Goal: Task Accomplishment & Management: Manage account settings

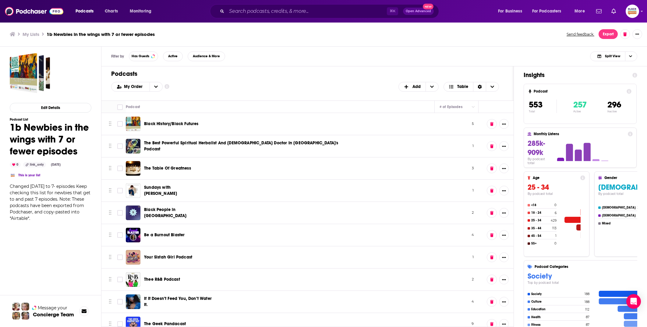
click at [309, 108] on div "Podcast" at bounding box center [278, 106] width 304 height 7
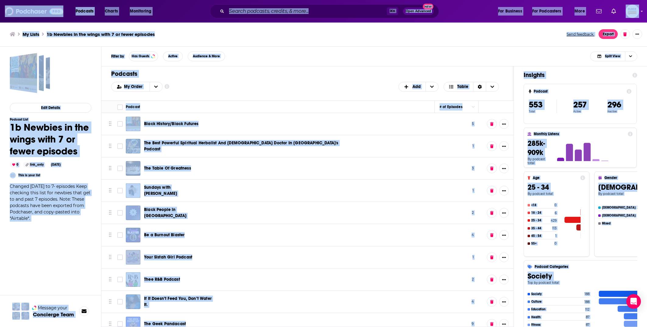
click at [308, 106] on div "Podcast" at bounding box center [278, 106] width 304 height 7
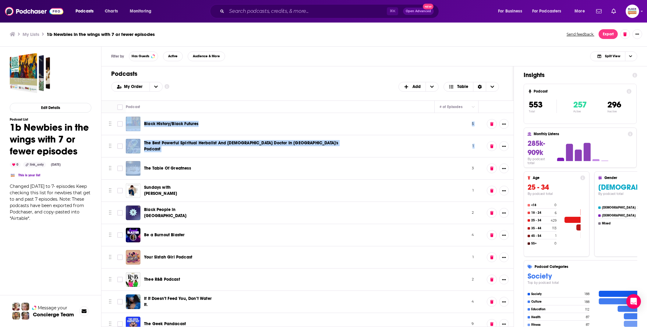
drag, startPoint x: 113, startPoint y: 117, endPoint x: 229, endPoint y: 165, distance: 125.2
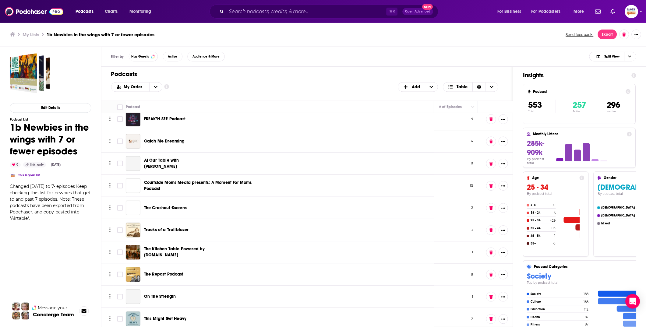
scroll to position [12203, 0]
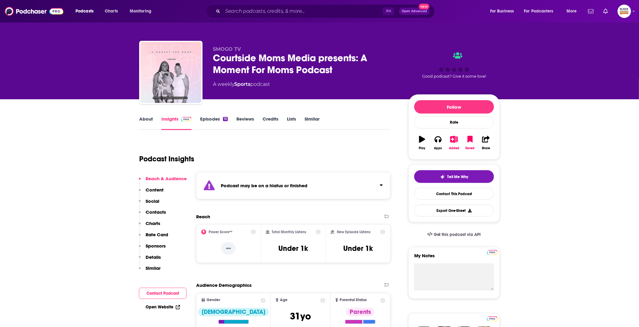
click at [321, 188] on div "Podcast may be on a hiatus or finished" at bounding box center [293, 185] width 194 height 27
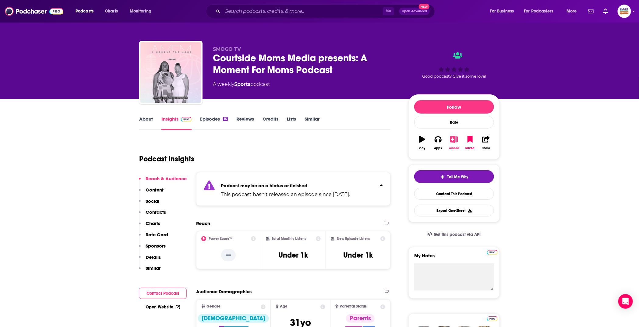
click at [456, 137] on icon "button" at bounding box center [455, 139] width 8 height 7
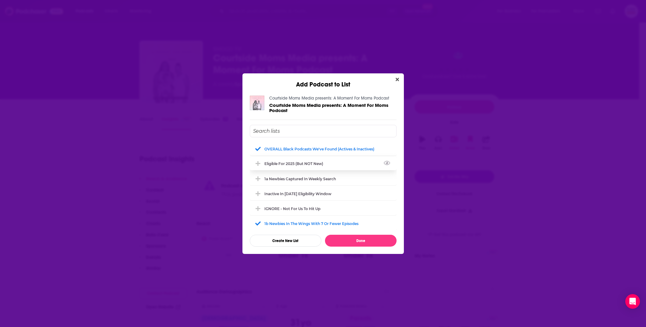
click at [302, 166] on div "Eligible for 2025 (but NOT new)" at bounding box center [323, 163] width 147 height 13
click at [302, 221] on div "1b Newbies in the wings with 7 or fewer episodes" at bounding box center [314, 223] width 98 height 5
click at [352, 240] on button "Done" at bounding box center [361, 241] width 72 height 12
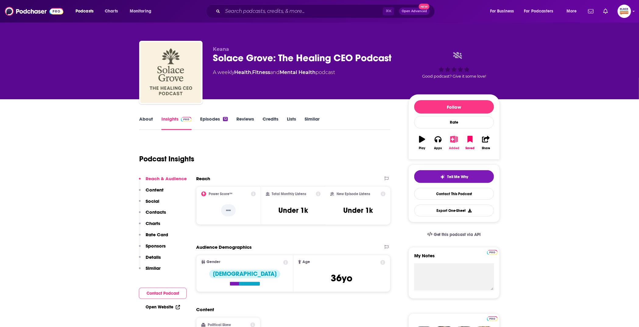
click at [454, 144] on button "Added" at bounding box center [455, 143] width 16 height 22
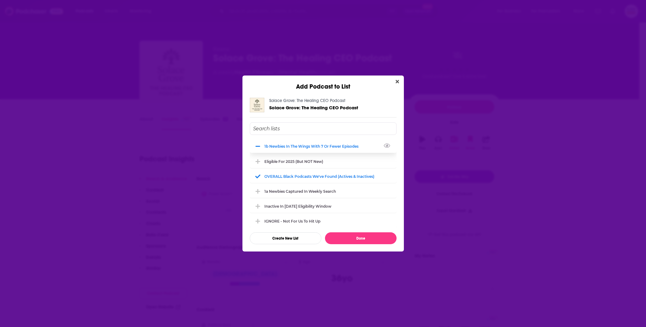
click at [290, 144] on div "1b Newbies in the wings with 7 or fewer episodes" at bounding box center [314, 146] width 98 height 5
click at [291, 127] on input "Add Podcast To List" at bounding box center [323, 129] width 147 height 12
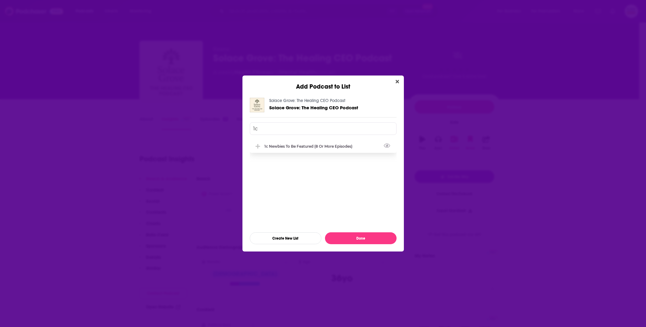
click at [280, 146] on div "1c Newbies to be featured (8 or more episodes)" at bounding box center [311, 146] width 92 height 5
type input "1c"
click at [369, 236] on button "Done" at bounding box center [361, 239] width 72 height 12
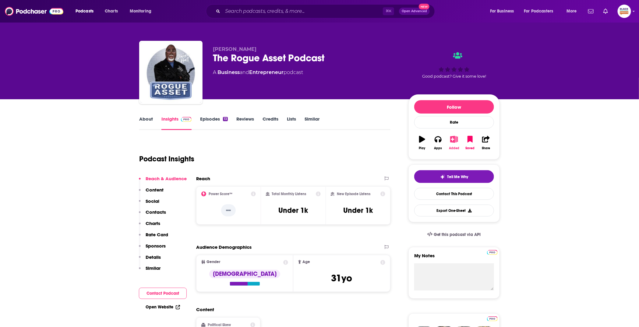
click at [457, 144] on button "Added" at bounding box center [455, 143] width 16 height 22
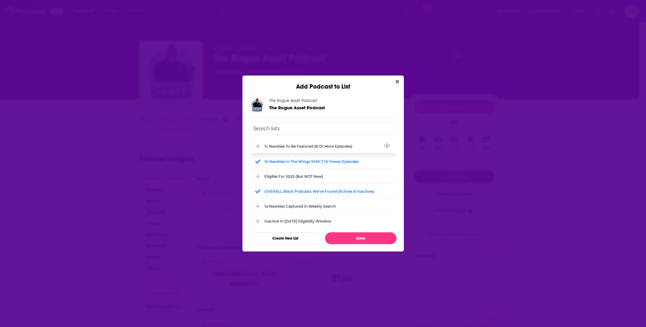
click at [323, 143] on div "1c Newbies to be featured (8 or more episodes)" at bounding box center [323, 146] width 147 height 13
click at [310, 160] on div "1b Newbies in the wings with 7 or fewer episodes" at bounding box center [314, 161] width 98 height 5
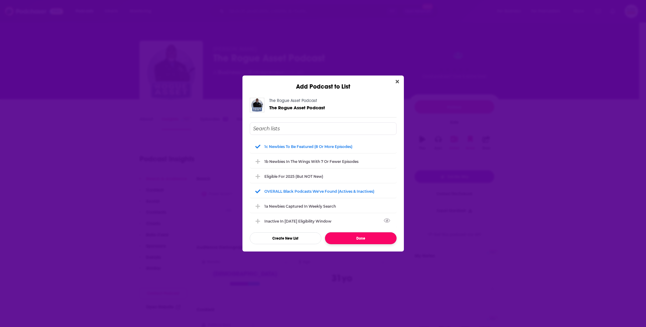
click at [371, 238] on button "Done" at bounding box center [361, 239] width 72 height 12
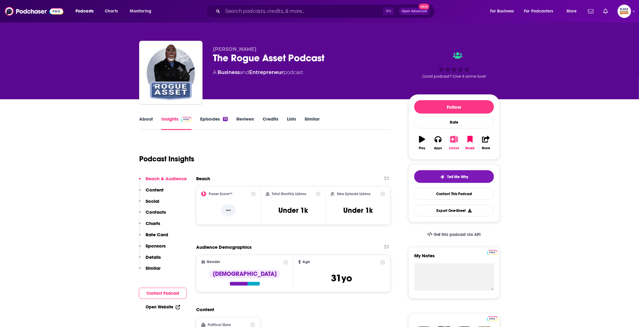
click at [457, 143] on button "Added" at bounding box center [455, 143] width 16 height 22
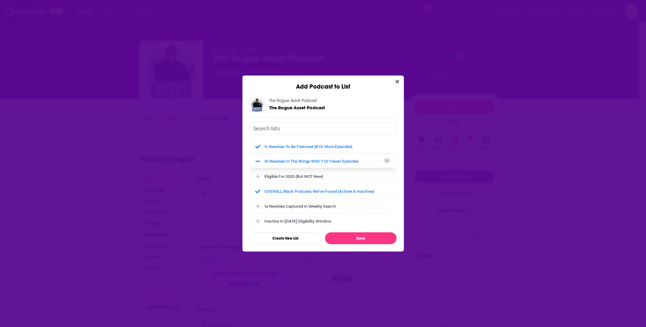
click at [311, 164] on div "1b Newbies in the wings with 7 or fewer episodes" at bounding box center [323, 161] width 147 height 13
click at [370, 237] on button "Done" at bounding box center [361, 239] width 72 height 12
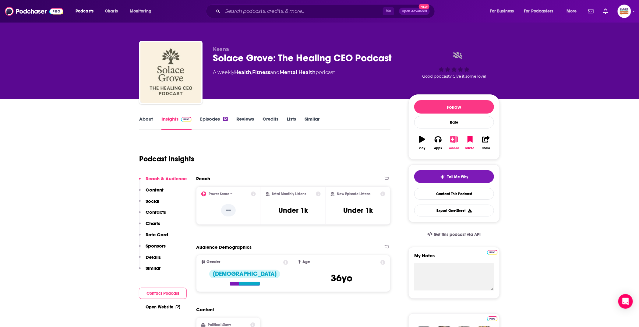
click at [455, 144] on button "Added" at bounding box center [455, 143] width 16 height 22
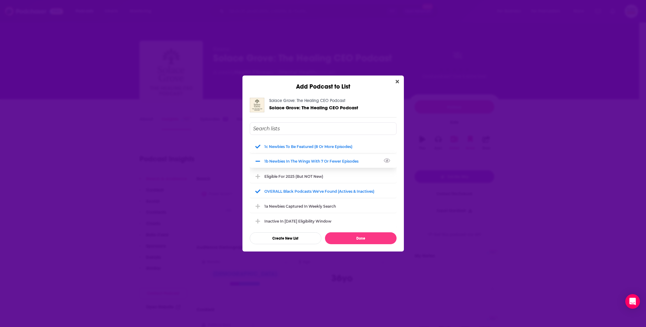
click at [355, 161] on div "1b Newbies in the wings with 7 or fewer episodes" at bounding box center [314, 161] width 98 height 5
click at [364, 237] on button "Done" at bounding box center [361, 239] width 72 height 12
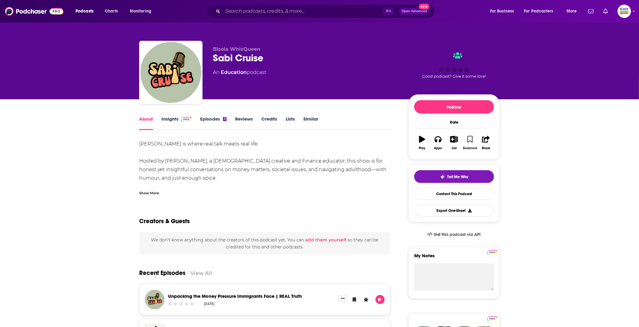
click at [473, 141] on button "Bookmark" at bounding box center [470, 143] width 16 height 22
click at [454, 141] on icon "button" at bounding box center [455, 139] width 8 height 7
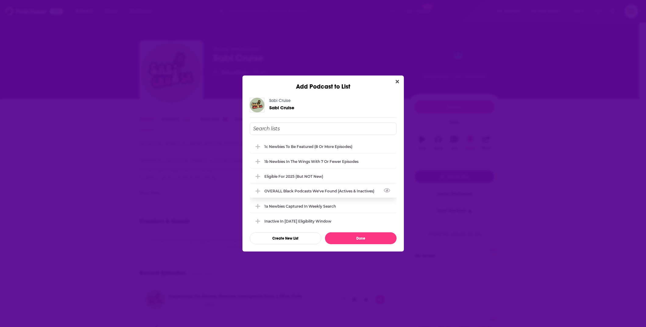
click at [306, 194] on div "OVERALL Black podcasts we've found (actives & inactives)" at bounding box center [323, 190] width 147 height 13
click at [308, 205] on div "1a Newbies captured in weekly search" at bounding box center [302, 206] width 75 height 5
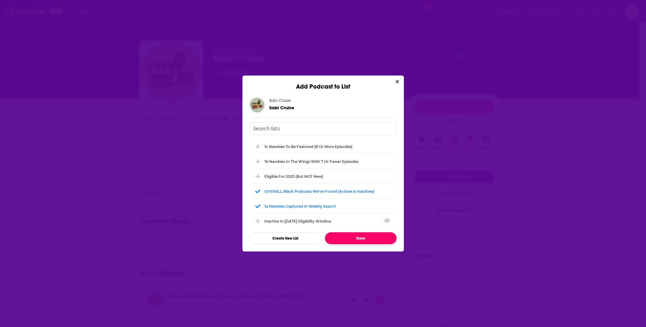
click at [354, 234] on button "Done" at bounding box center [361, 239] width 72 height 12
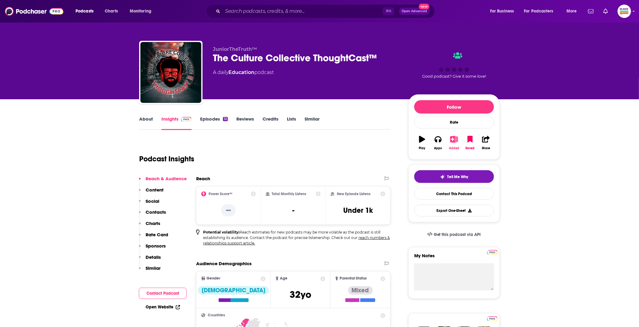
click at [454, 142] on icon "button" at bounding box center [454, 139] width 8 height 7
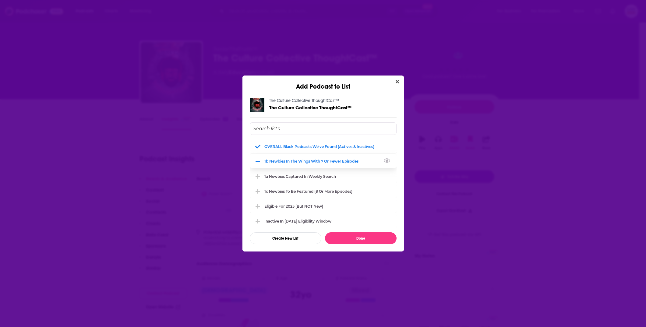
click at [308, 162] on div "1b Newbies in the wings with 7 or fewer episodes" at bounding box center [314, 161] width 98 height 5
click at [292, 187] on div "1c Newbies to be featured (8 or more episodes)" at bounding box center [323, 190] width 147 height 13
click at [355, 236] on button "Done" at bounding box center [361, 239] width 72 height 12
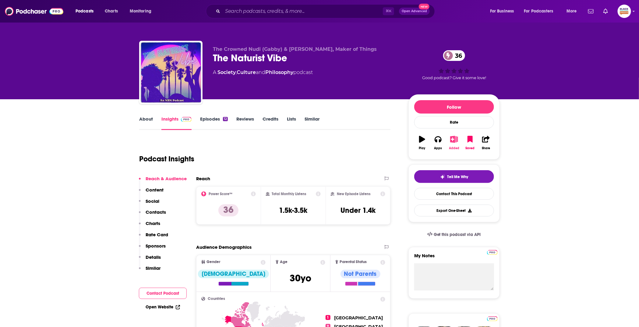
click at [454, 140] on icon "button" at bounding box center [455, 139] width 8 height 7
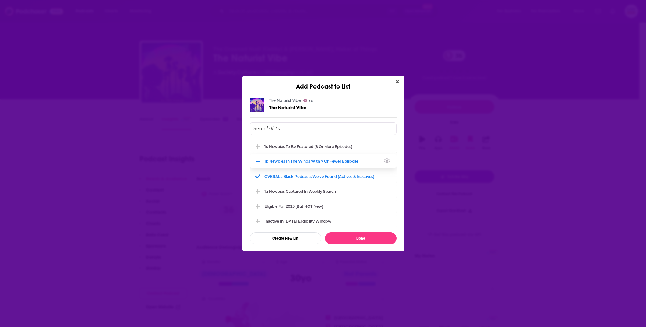
click at [308, 159] on div "1b Newbies in the wings with 7 or fewer episodes" at bounding box center [314, 161] width 98 height 5
click at [306, 146] on div "1c Newbies to be featured (8 or more episodes)" at bounding box center [311, 146] width 92 height 5
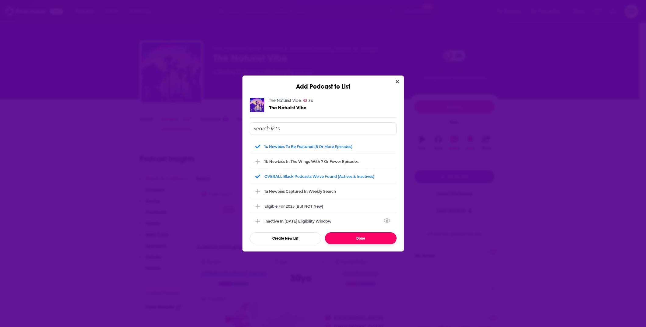
click at [353, 237] on button "Done" at bounding box center [361, 239] width 72 height 12
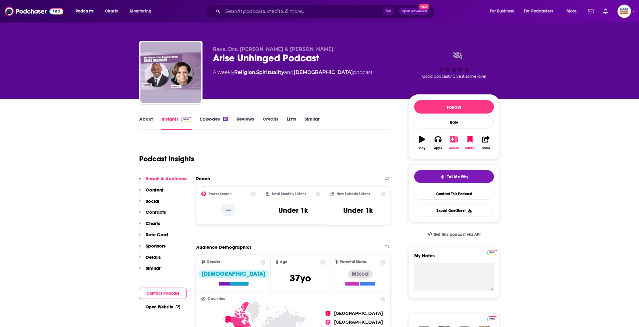
click at [450, 141] on icon "button" at bounding box center [454, 139] width 8 height 7
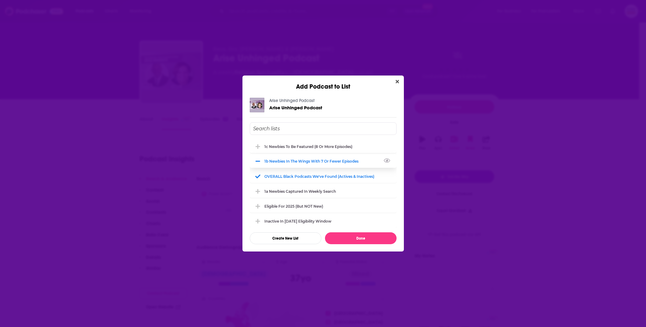
click at [333, 162] on div "1b Newbies in the wings with 7 or fewer episodes" at bounding box center [314, 161] width 98 height 5
click at [324, 146] on div "1c Newbies to be featured (8 or more episodes)" at bounding box center [311, 146] width 92 height 5
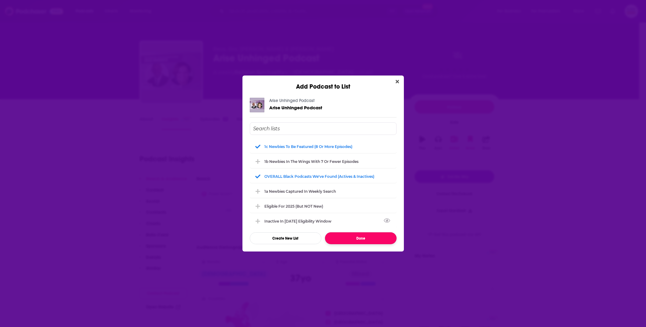
click at [358, 237] on button "Done" at bounding box center [361, 239] width 72 height 12
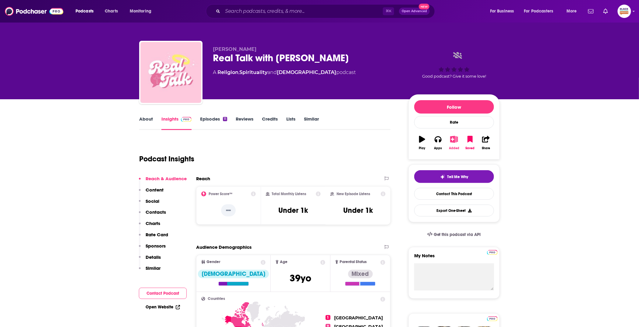
click at [452, 141] on icon "button" at bounding box center [455, 139] width 8 height 7
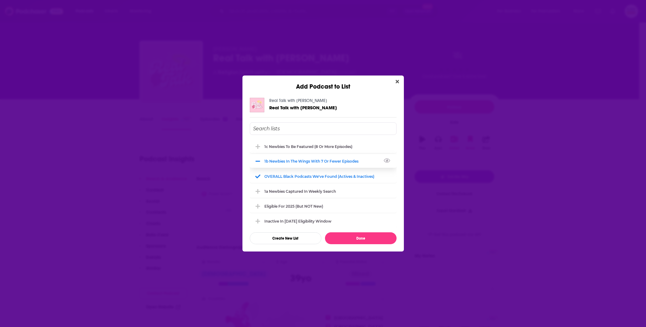
click at [306, 161] on div "1b Newbies in the wings with 7 or fewer episodes" at bounding box center [314, 161] width 98 height 5
click at [302, 147] on div "1c Newbies to be featured (8 or more episodes)" at bounding box center [311, 146] width 92 height 5
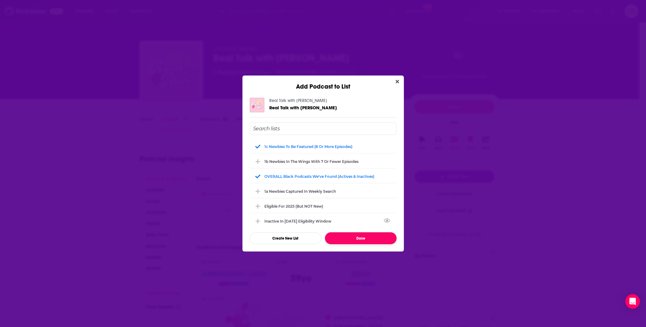
click at [348, 237] on button "Done" at bounding box center [361, 239] width 72 height 12
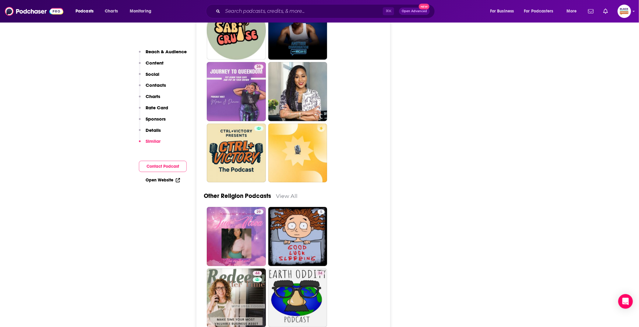
scroll to position [1475, 0]
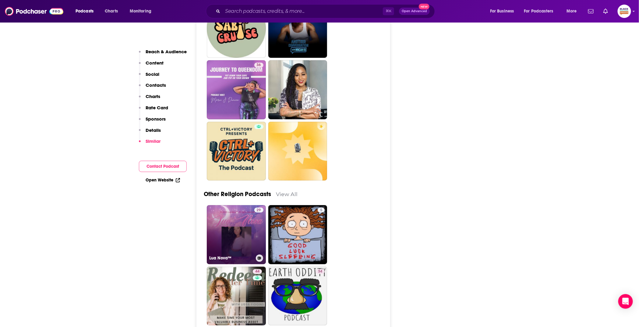
click at [238, 242] on link "29 Lua Nova™" at bounding box center [236, 234] width 59 height 59
type input "https://www.podchaser.com/podcasts/lua-nova-6132627"
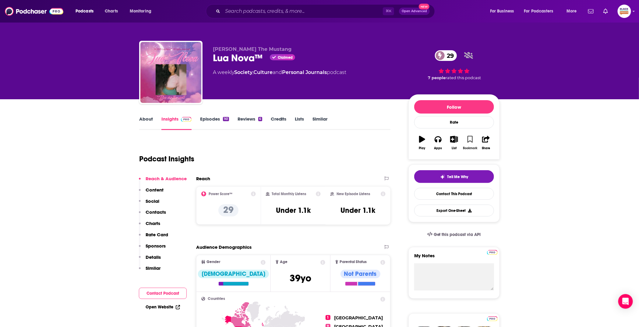
click at [471, 138] on icon "button" at bounding box center [470, 139] width 5 height 7
click at [454, 142] on icon "button" at bounding box center [455, 139] width 8 height 7
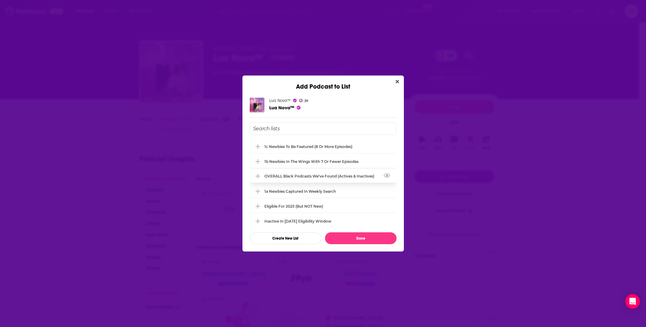
click at [303, 172] on div "OVERALL Black podcasts we've found (actives & inactives)" at bounding box center [323, 175] width 147 height 13
click at [295, 209] on div "Eligible for 2025 (but NOT new)" at bounding box center [323, 205] width 147 height 13
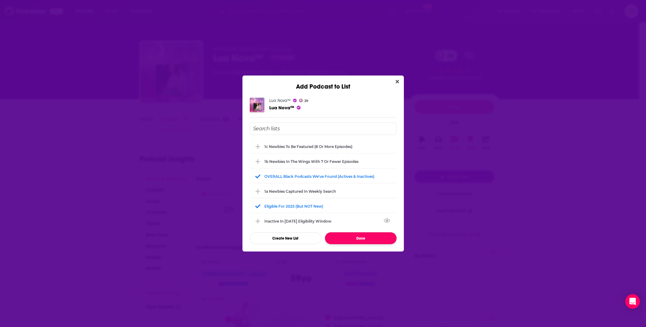
click at [361, 236] on button "Done" at bounding box center [361, 239] width 72 height 12
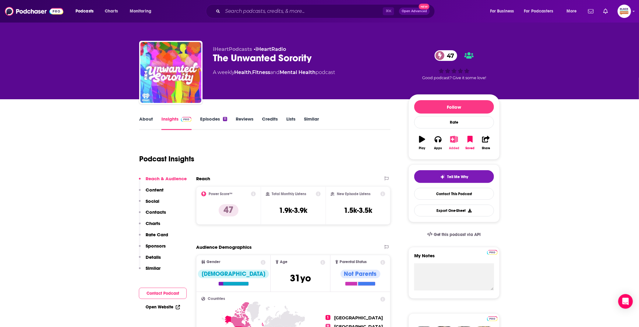
click at [454, 142] on icon "button" at bounding box center [455, 139] width 8 height 7
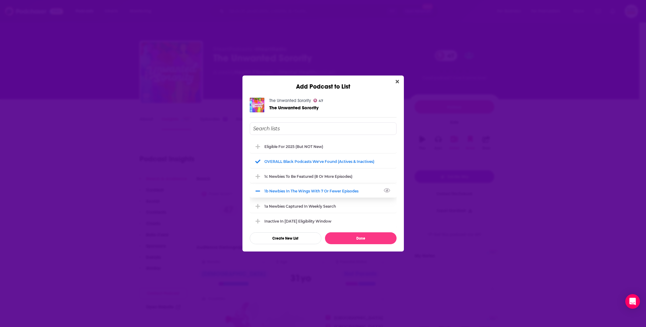
click at [309, 188] on div "1b Newbies in the wings with 7 or fewer episodes" at bounding box center [323, 190] width 147 height 13
click at [303, 176] on div "1c Newbies to be featured (8 or more episodes)" at bounding box center [311, 176] width 92 height 5
drag, startPoint x: 366, startPoint y: 236, endPoint x: 368, endPoint y: 226, distance: 9.9
click at [366, 237] on button "Done" at bounding box center [361, 239] width 72 height 12
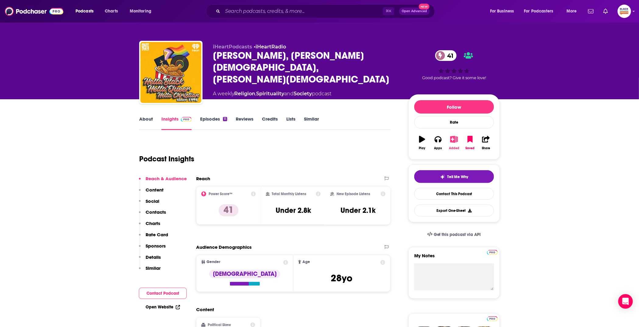
click at [451, 141] on icon "button" at bounding box center [455, 139] width 8 height 7
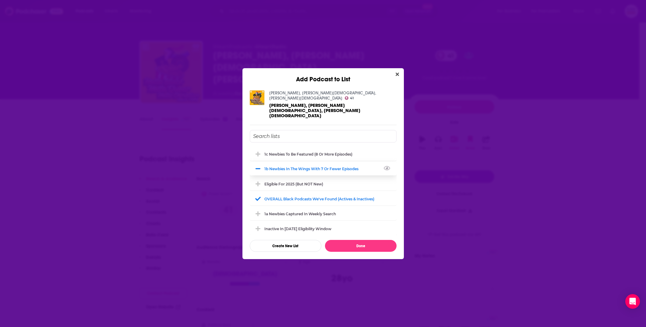
click at [306, 167] on div "1b Newbies in the wings with 7 or fewer episodes" at bounding box center [314, 169] width 98 height 5
click at [303, 152] on div "1c Newbies to be featured (8 or more episodes)" at bounding box center [311, 154] width 92 height 5
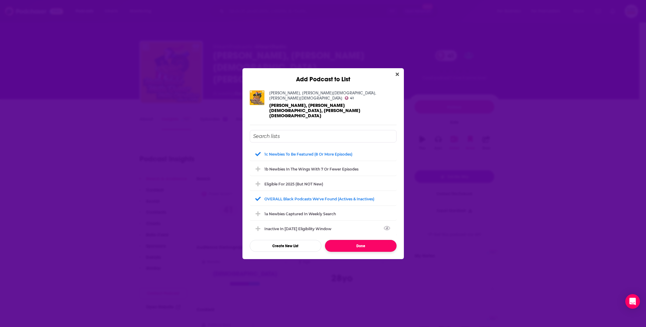
click at [354, 240] on button "Done" at bounding box center [361, 246] width 72 height 12
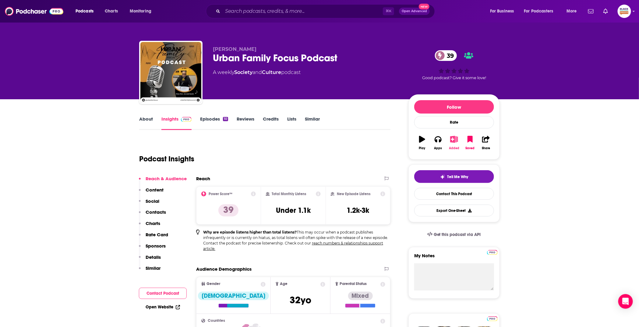
click at [456, 138] on icon "button" at bounding box center [454, 139] width 8 height 7
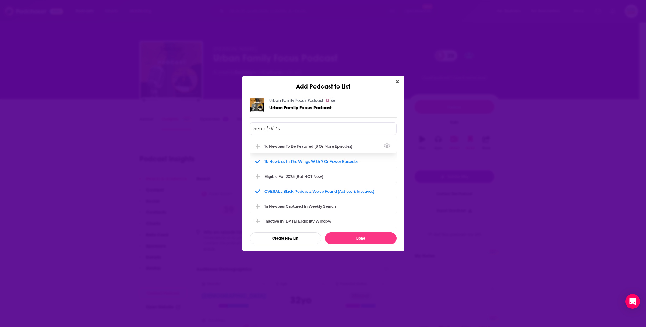
click at [322, 144] on div "1c Newbies to be featured (8 or more episodes)" at bounding box center [311, 146] width 92 height 5
click at [320, 165] on div "1b Newbies in the wings with 7 or fewer episodes" at bounding box center [323, 161] width 147 height 13
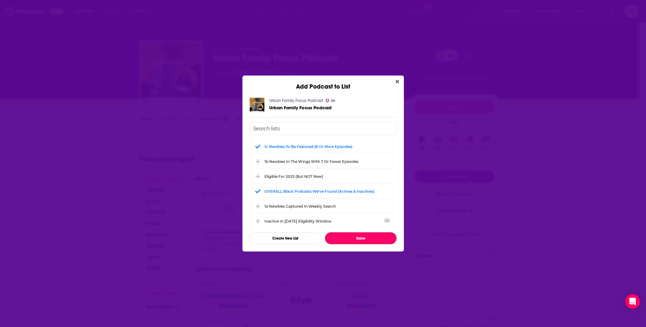
drag, startPoint x: 372, startPoint y: 238, endPoint x: 379, endPoint y: 232, distance: 8.9
click at [372, 238] on button "Done" at bounding box center [361, 239] width 72 height 12
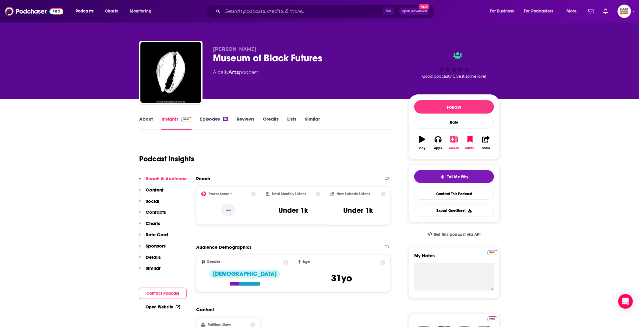
click at [454, 138] on icon "button" at bounding box center [455, 139] width 8 height 7
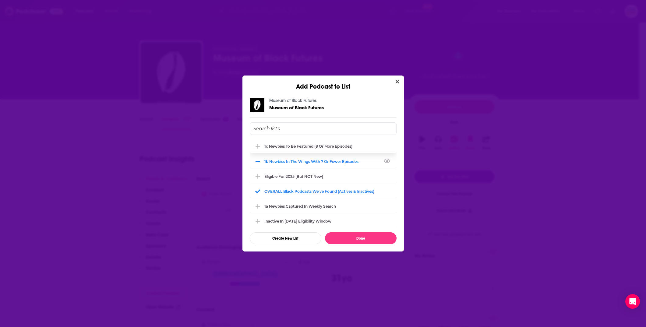
click at [305, 155] on div "1b Newbies in the wings with 7 or fewer episodes" at bounding box center [323, 161] width 147 height 13
click at [306, 146] on div "1c Newbies to be featured (8 or more episodes)" at bounding box center [311, 146] width 92 height 5
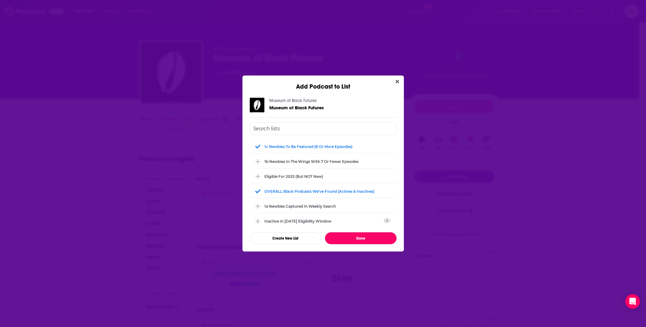
drag, startPoint x: 368, startPoint y: 237, endPoint x: 428, endPoint y: 125, distance: 126.8
click at [368, 237] on button "Done" at bounding box center [361, 239] width 72 height 12
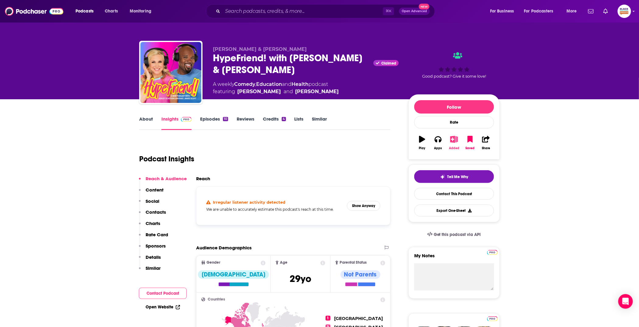
click at [455, 140] on icon "button" at bounding box center [455, 139] width 8 height 7
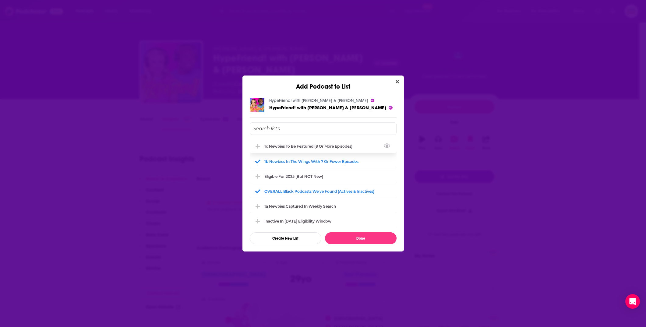
click at [305, 149] on div "1c Newbies to be featured (8 or more episodes)" at bounding box center [311, 146] width 92 height 5
click at [305, 158] on div "1b Newbies in the wings with 7 or fewer episodes" at bounding box center [323, 161] width 147 height 13
click at [369, 242] on button "Done" at bounding box center [361, 239] width 72 height 12
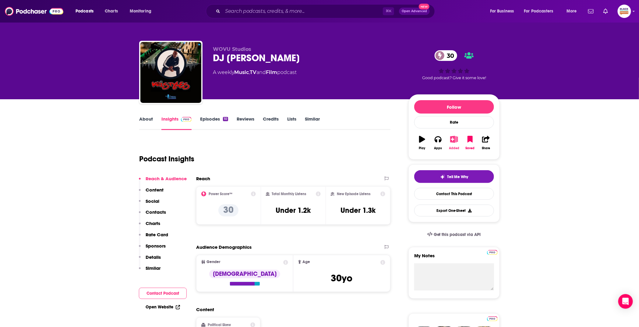
click at [456, 142] on icon "button" at bounding box center [454, 139] width 8 height 7
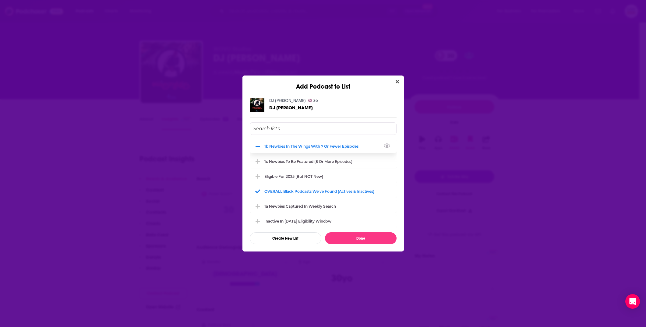
click at [329, 148] on div "1b Newbies in the wings with 7 or fewer episodes" at bounding box center [314, 146] width 98 height 5
click at [326, 165] on div "1c Newbies to be featured (8 or more episodes)" at bounding box center [323, 161] width 147 height 13
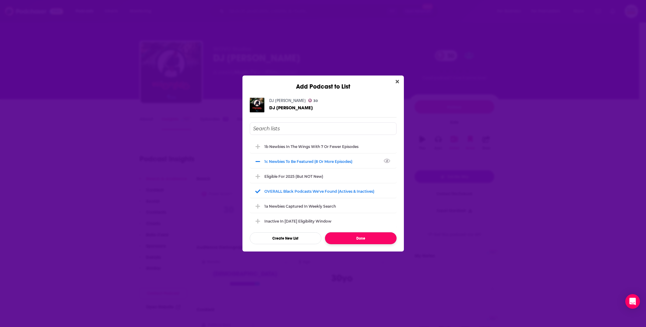
click at [372, 239] on button "Done" at bounding box center [361, 239] width 72 height 12
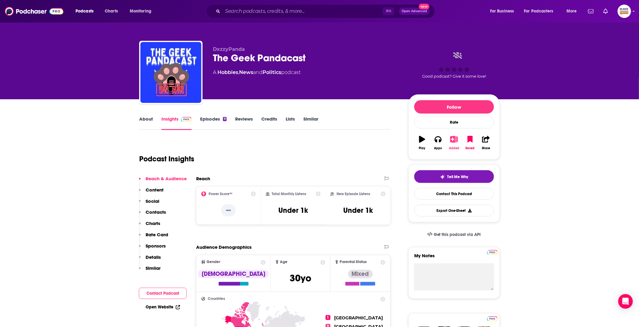
click at [454, 140] on icon "button" at bounding box center [455, 139] width 8 height 7
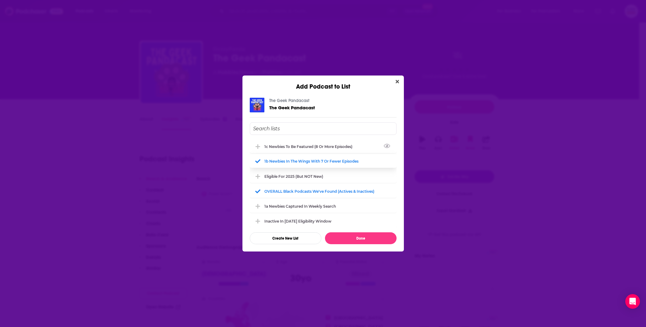
click at [350, 143] on div "1c Newbies to be featured (8 or more episodes)" at bounding box center [323, 146] width 147 height 13
click at [332, 158] on div "1b Newbies in the wings with 7 or fewer episodes" at bounding box center [323, 161] width 147 height 13
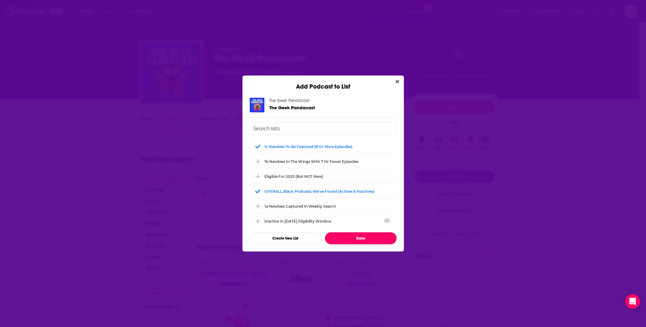
click at [361, 237] on button "Done" at bounding box center [361, 239] width 72 height 12
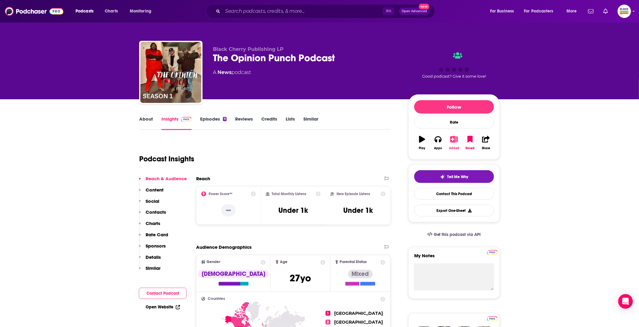
click at [450, 139] on button "Added" at bounding box center [455, 143] width 16 height 22
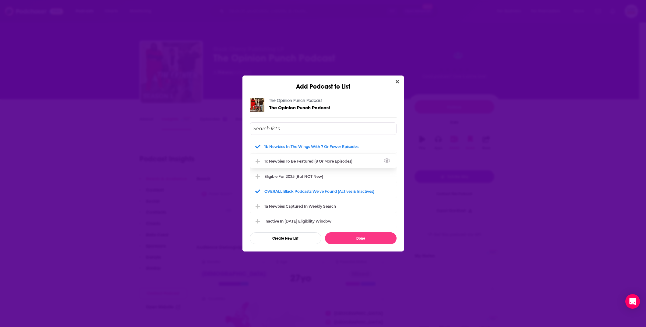
click at [315, 159] on div "1c Newbies to be featured (8 or more episodes)" at bounding box center [323, 161] width 147 height 13
click at [320, 141] on div "1b Newbies in the wings with 7 or fewer episodes" at bounding box center [323, 146] width 147 height 13
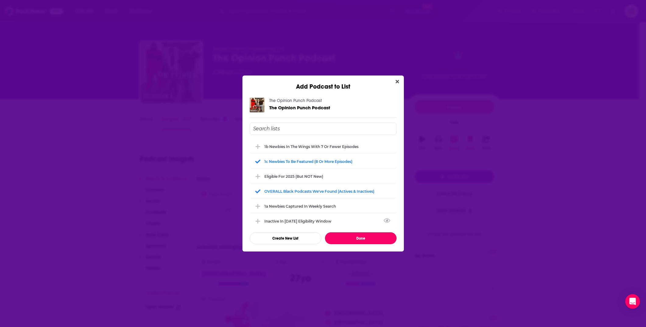
click at [360, 235] on button "Done" at bounding box center [361, 239] width 72 height 12
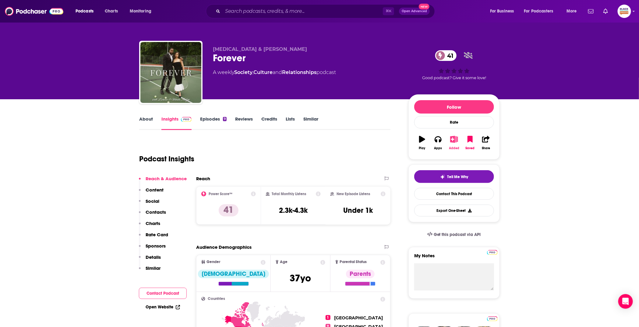
click at [452, 140] on icon "button" at bounding box center [455, 139] width 8 height 7
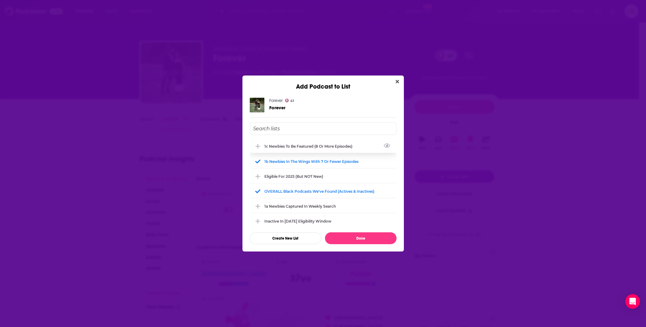
click at [302, 146] on div "1c Newbies to be featured (8 or more episodes)" at bounding box center [311, 146] width 92 height 5
click at [303, 159] on div "1b Newbies in the wings with 7 or fewer episodes" at bounding box center [314, 161] width 98 height 5
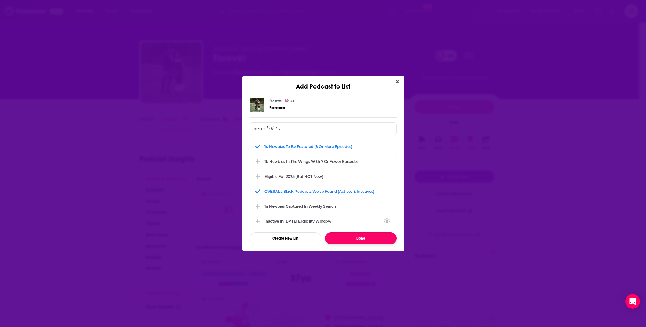
click at [359, 236] on button "Done" at bounding box center [361, 239] width 72 height 12
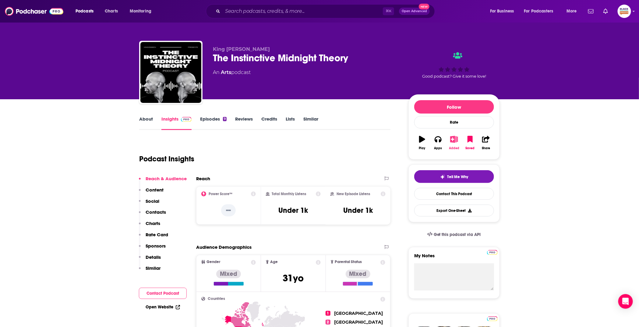
click at [454, 143] on button "Added" at bounding box center [455, 143] width 16 height 22
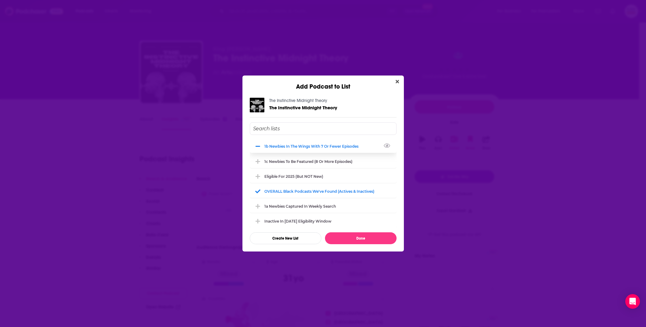
click at [307, 144] on div "1b Newbies in the wings with 7 or fewer episodes" at bounding box center [314, 146] width 98 height 5
click at [307, 157] on div "1c Newbies to be featured (8 or more episodes)" at bounding box center [323, 161] width 147 height 13
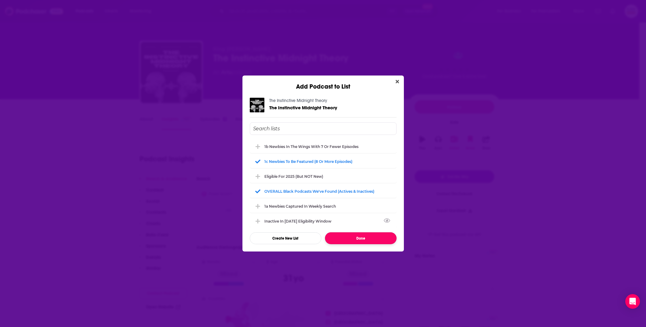
click at [369, 235] on button "Done" at bounding box center [361, 239] width 72 height 12
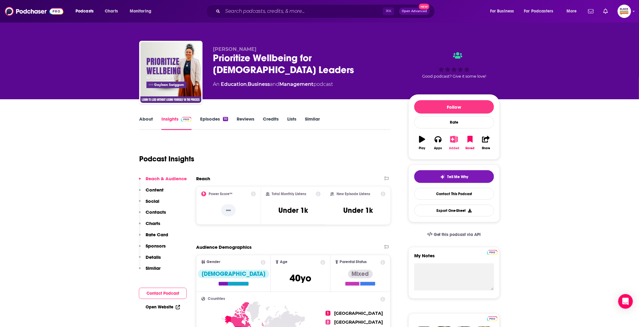
click at [452, 140] on icon "button" at bounding box center [455, 139] width 8 height 7
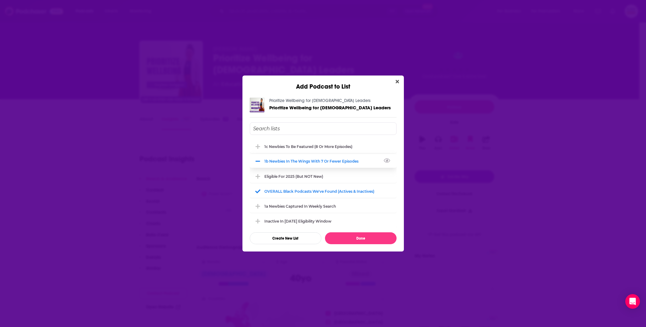
click at [329, 159] on div "1b Newbies in the wings with 7 or fewer episodes" at bounding box center [314, 161] width 98 height 5
click at [326, 146] on div "1c Newbies to be featured (8 or more episodes)" at bounding box center [311, 146] width 92 height 5
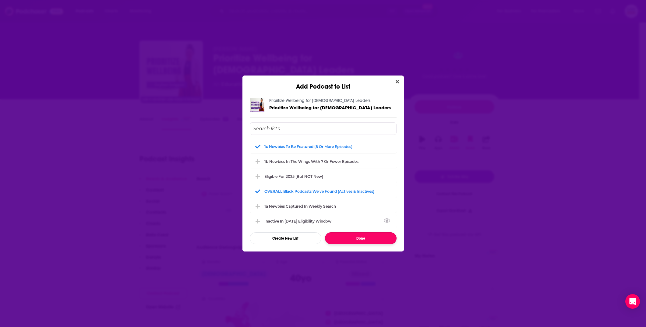
click at [372, 239] on button "Done" at bounding box center [361, 239] width 72 height 12
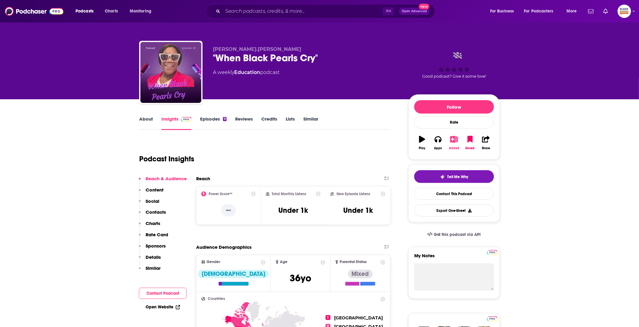
click at [455, 141] on icon "button" at bounding box center [455, 139] width 8 height 7
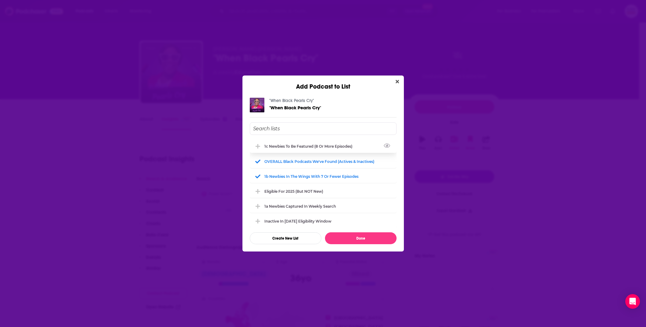
click at [321, 143] on div "1c Newbies to be featured (8 or more episodes)" at bounding box center [323, 146] width 147 height 13
click at [310, 174] on div "1b Newbies in the wings with 7 or fewer episodes" at bounding box center [314, 176] width 98 height 5
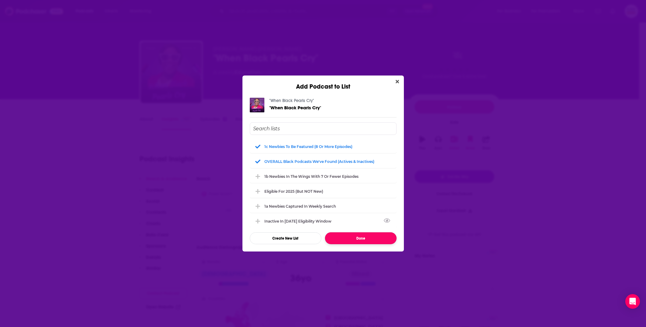
click at [367, 240] on button "Done" at bounding box center [361, 239] width 72 height 12
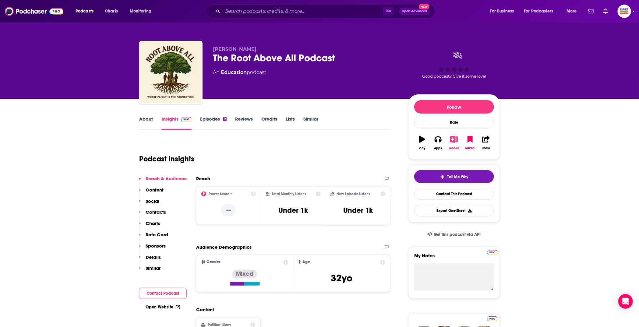
click at [450, 141] on button "Added" at bounding box center [455, 143] width 16 height 22
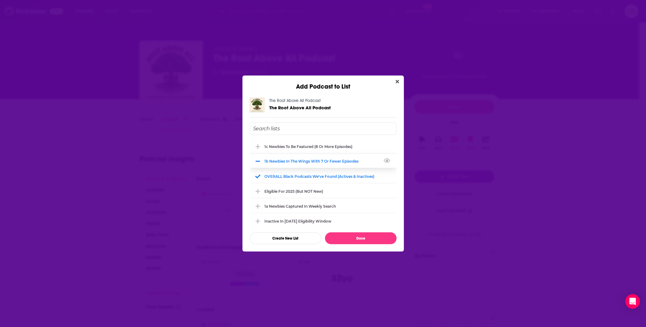
drag, startPoint x: 349, startPoint y: 156, endPoint x: 343, endPoint y: 149, distance: 9.3
click at [349, 156] on div "1b Newbies in the wings with 7 or fewer episodes" at bounding box center [323, 161] width 147 height 13
click at [342, 149] on div "1c Newbies to be featured (8 or more episodes)" at bounding box center [323, 146] width 147 height 13
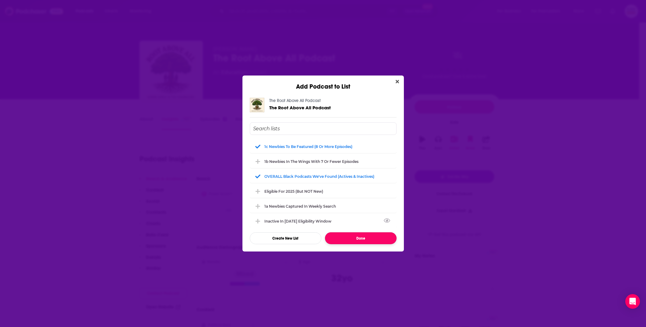
click at [352, 239] on button "Done" at bounding box center [361, 239] width 72 height 12
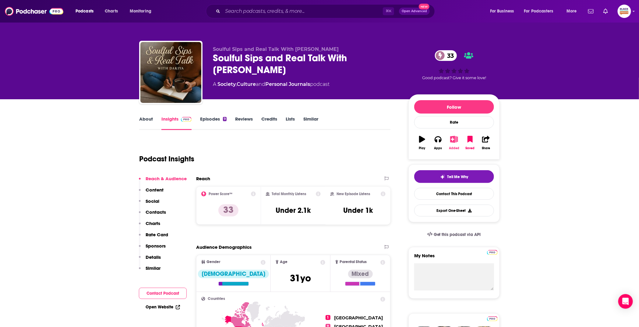
click at [451, 142] on icon "button" at bounding box center [454, 139] width 8 height 7
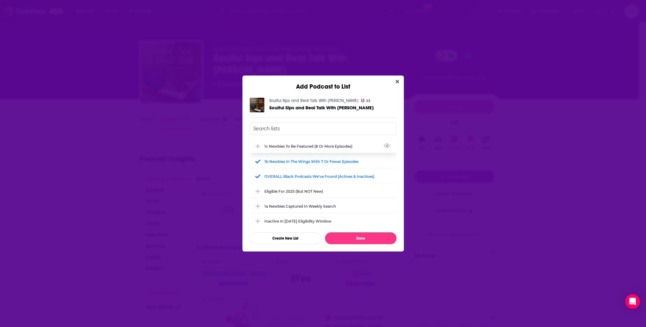
click at [307, 147] on div "1c Newbies to be featured (8 or more episodes)" at bounding box center [311, 146] width 92 height 5
click at [306, 155] on div "1b Newbies in the wings with 7 or fewer episodes" at bounding box center [323, 161] width 147 height 13
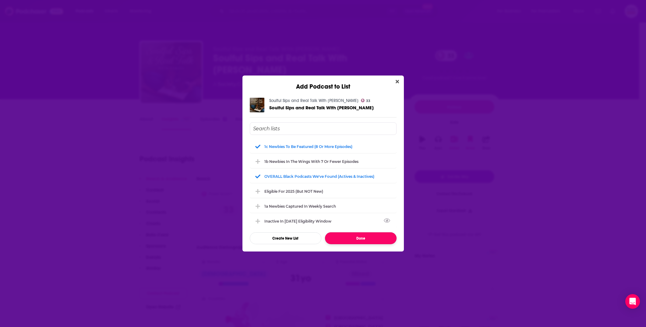
click at [363, 237] on button "Done" at bounding box center [361, 239] width 72 height 12
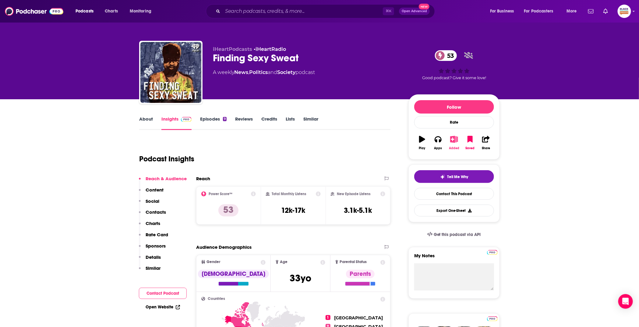
click at [455, 140] on icon "button" at bounding box center [454, 139] width 8 height 7
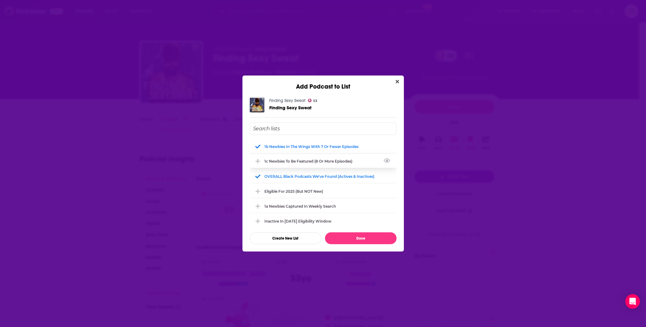
click at [291, 157] on div "1c Newbies to be featured (8 or more episodes)" at bounding box center [323, 161] width 147 height 13
click at [289, 147] on div "1b Newbies in the wings with 7 or fewer episodes" at bounding box center [314, 146] width 98 height 5
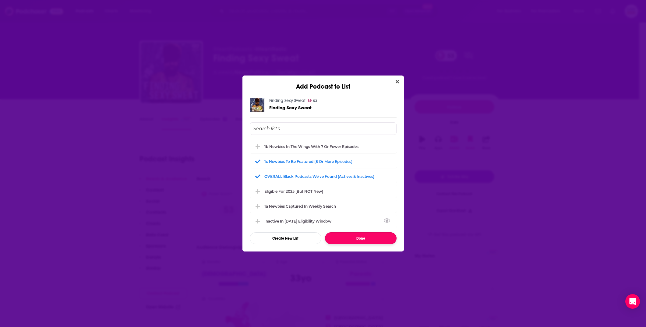
click at [354, 239] on button "Done" at bounding box center [361, 239] width 72 height 12
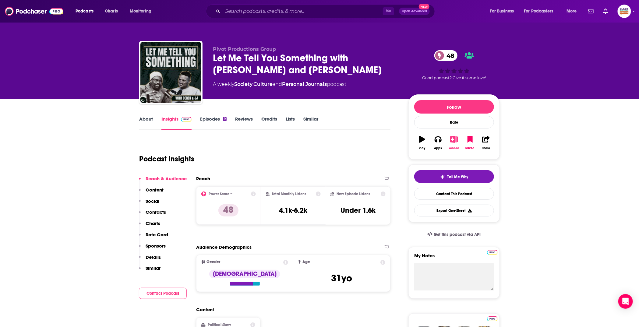
click at [453, 139] on icon "button" at bounding box center [454, 139] width 8 height 7
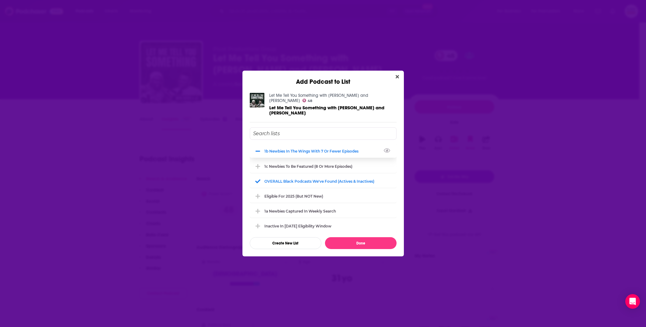
click at [336, 149] on div "1b Newbies in the wings with 7 or fewer episodes" at bounding box center [314, 151] width 98 height 5
click at [326, 164] on div "1c Newbies to be featured (8 or more episodes)" at bounding box center [311, 166] width 92 height 5
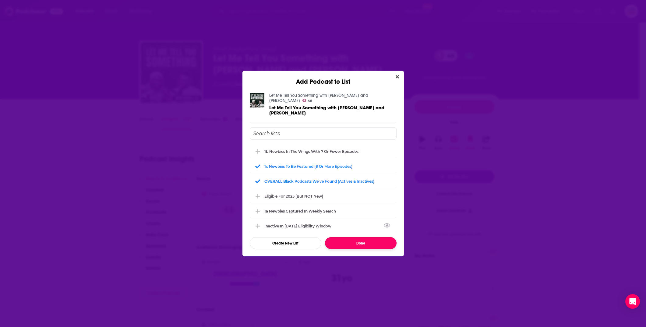
click at [372, 237] on button "Done" at bounding box center [361, 243] width 72 height 12
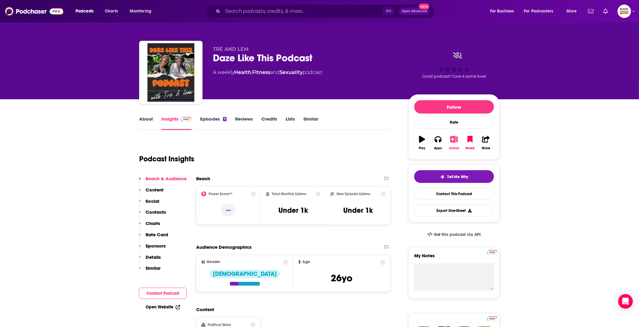
click at [454, 141] on icon "button" at bounding box center [455, 139] width 8 height 7
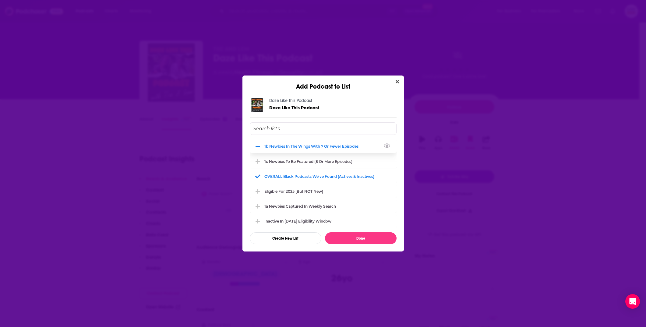
click at [309, 146] on div "1b Newbies in the wings with 7 or fewer episodes" at bounding box center [314, 146] width 98 height 5
click at [303, 159] on div "1c Newbies to be featured (8 or more episodes)" at bounding box center [311, 161] width 92 height 5
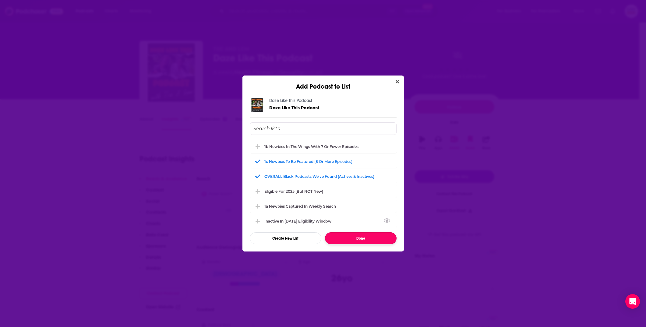
click at [355, 237] on button "Done" at bounding box center [361, 239] width 72 height 12
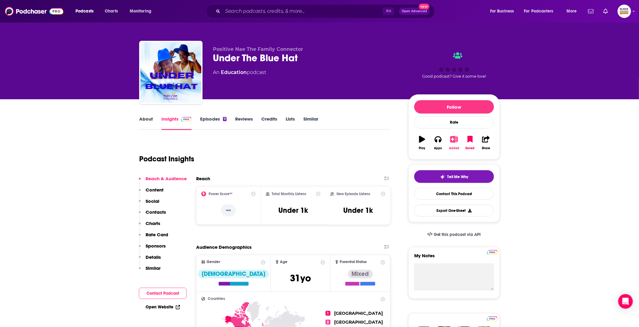
click at [454, 139] on icon "button" at bounding box center [454, 139] width 8 height 7
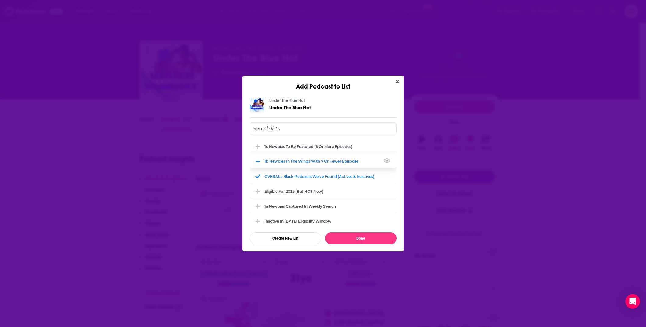
click at [306, 163] on div "1b Newbies in the wings with 7 or fewer episodes" at bounding box center [323, 161] width 147 height 13
click at [304, 139] on div "1c Newbies to be featured (8 or more episodes) 1b Newbies in the wings with 7 o…" at bounding box center [323, 184] width 147 height 122
click at [303, 145] on div "1c Newbies to be featured (8 or more episodes)" at bounding box center [311, 146] width 92 height 5
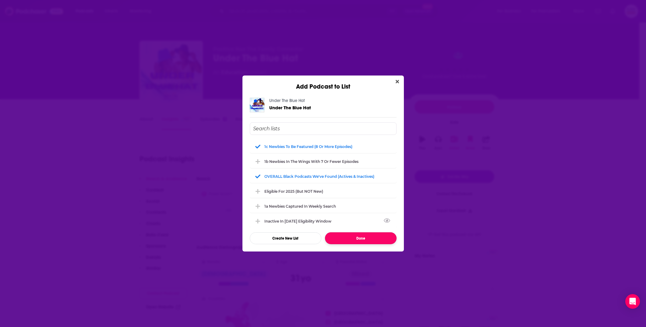
click at [358, 238] on button "Done" at bounding box center [361, 239] width 72 height 12
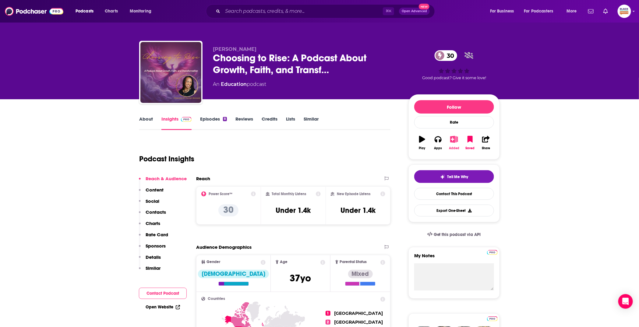
click at [451, 141] on icon "button" at bounding box center [455, 139] width 8 height 7
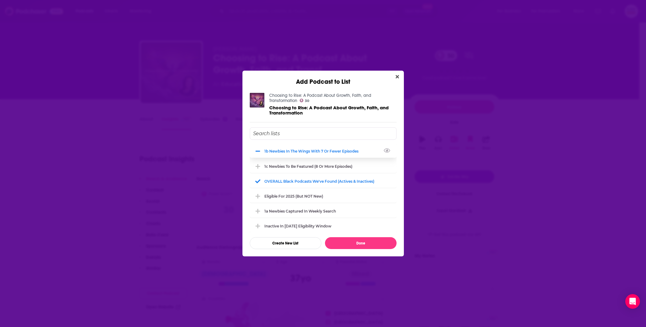
click at [308, 152] on div "1b Newbies in the wings with 7 or fewer episodes" at bounding box center [314, 151] width 98 height 5
click at [307, 164] on div "1c Newbies to be featured (8 or more episodes)" at bounding box center [311, 166] width 92 height 5
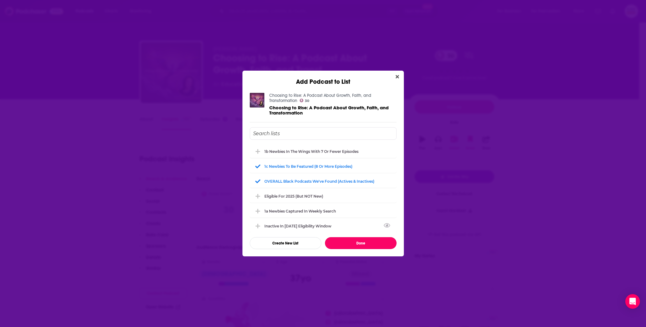
click at [358, 238] on button "Done" at bounding box center [361, 243] width 72 height 12
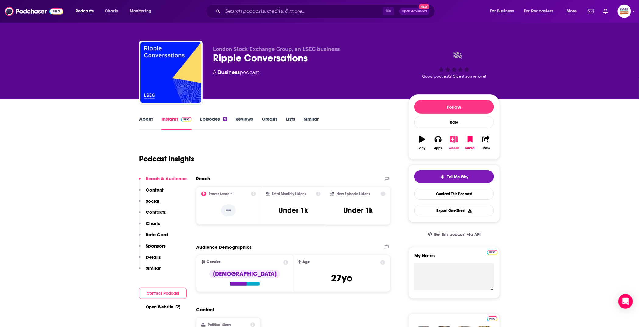
click at [451, 140] on icon "button" at bounding box center [455, 139] width 8 height 7
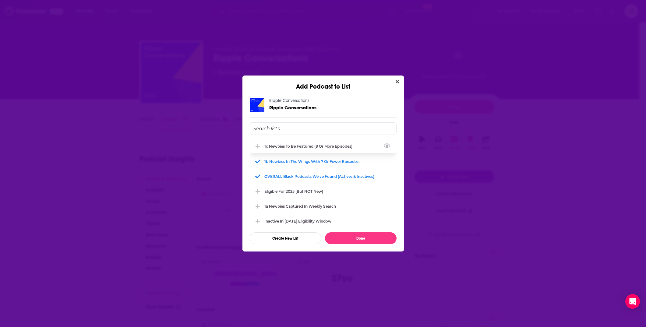
click at [313, 147] on div "1c Newbies to be featured (8 or more episodes)" at bounding box center [311, 146] width 92 height 5
click at [305, 163] on div "1b Newbies in the wings with 7 or fewer episodes" at bounding box center [314, 161] width 98 height 5
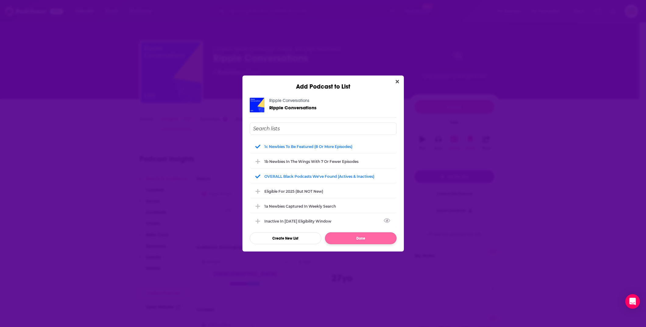
click at [365, 237] on button "Done" at bounding box center [361, 239] width 72 height 12
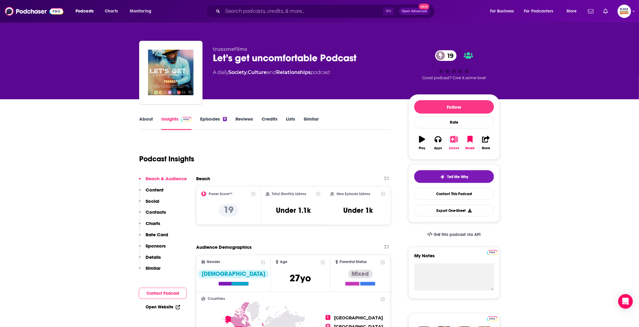
click at [452, 139] on icon "button" at bounding box center [454, 139] width 8 height 7
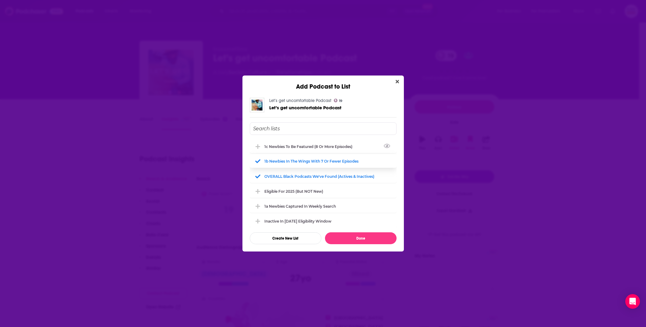
drag, startPoint x: 341, startPoint y: 144, endPoint x: 335, endPoint y: 153, distance: 10.4
click at [341, 144] on div "1c Newbies to be featured (8 or more episodes)" at bounding box center [311, 146] width 92 height 5
click at [329, 161] on div "1b Newbies in the wings with 7 or fewer episodes" at bounding box center [314, 161] width 98 height 5
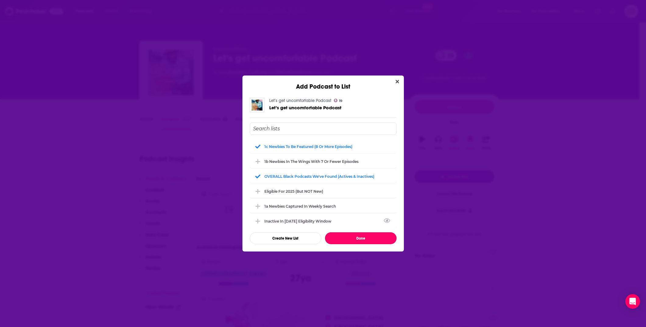
click at [359, 235] on button "Done" at bounding box center [361, 239] width 72 height 12
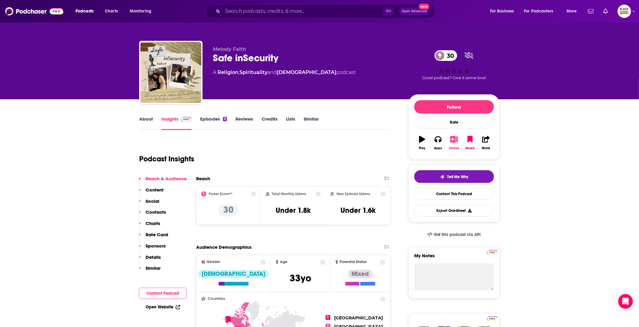
click at [452, 144] on button "Added" at bounding box center [455, 143] width 16 height 22
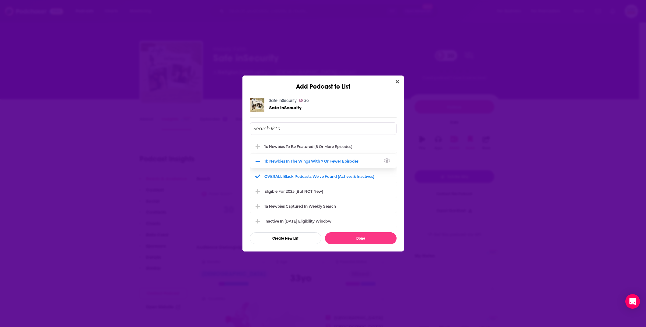
click at [314, 162] on div "1b Newbies in the wings with 7 or fewer episodes" at bounding box center [314, 161] width 98 height 5
click at [308, 147] on div "1c Newbies to be featured (8 or more episodes)" at bounding box center [311, 146] width 92 height 5
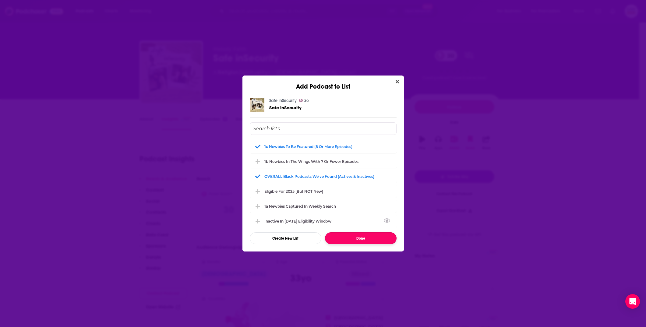
click at [358, 237] on button "Done" at bounding box center [361, 239] width 72 height 12
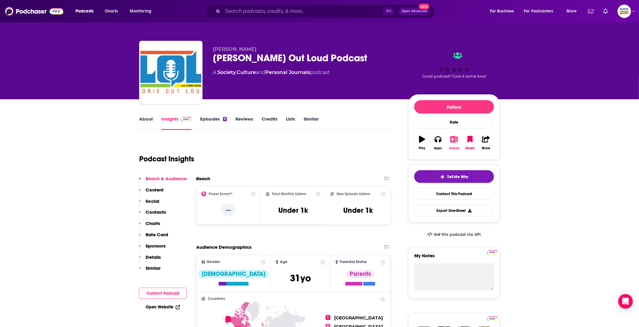
click at [454, 144] on button "Added" at bounding box center [455, 143] width 16 height 22
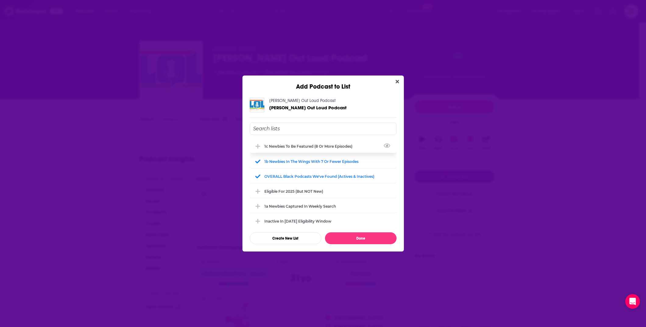
click at [302, 147] on div "1c Newbies to be featured (8 or more episodes)" at bounding box center [311, 146] width 92 height 5
click at [302, 163] on div "1b Newbies in the wings with 7 or fewer episodes" at bounding box center [314, 161] width 98 height 5
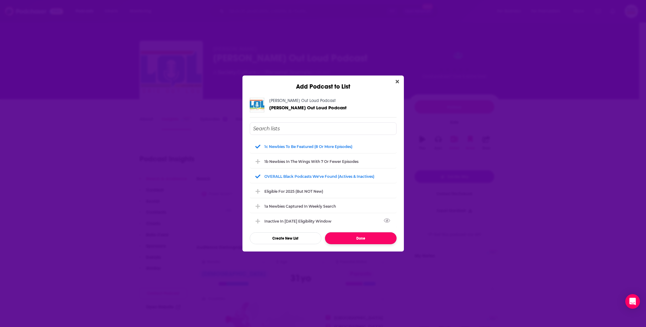
click at [357, 233] on button "Done" at bounding box center [361, 239] width 72 height 12
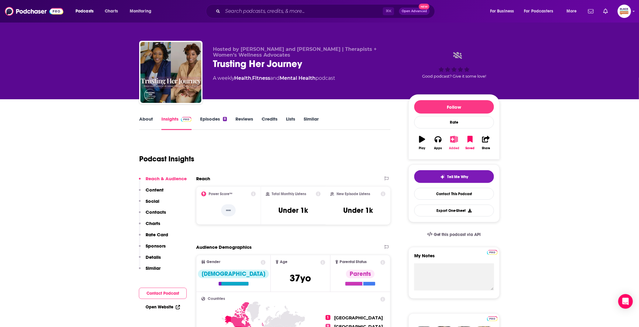
click at [455, 140] on icon "button" at bounding box center [455, 139] width 8 height 7
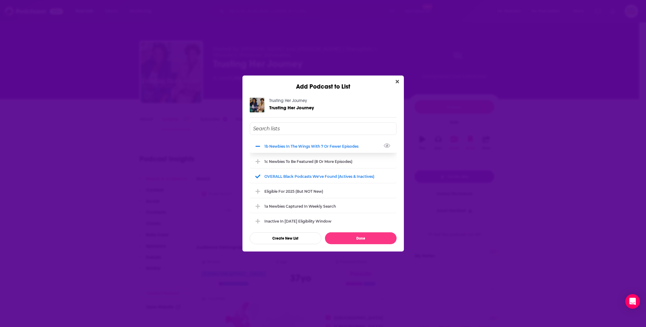
click at [336, 147] on div "1b Newbies in the wings with 7 or fewer episodes" at bounding box center [314, 146] width 98 height 5
click at [336, 163] on div "1c Newbies to be featured (8 or more episodes)" at bounding box center [323, 161] width 147 height 13
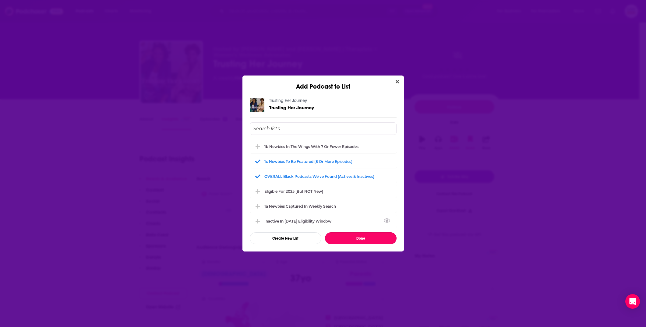
click at [369, 237] on button "Done" at bounding box center [361, 239] width 72 height 12
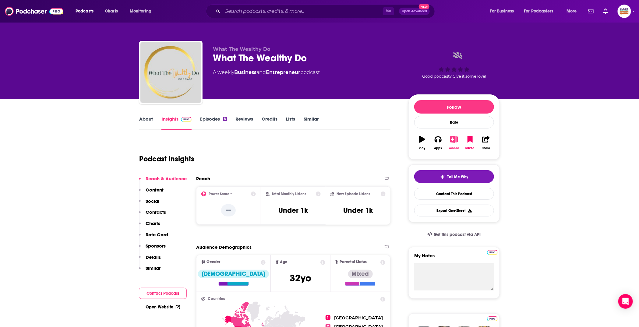
click at [454, 141] on icon "button" at bounding box center [455, 139] width 8 height 7
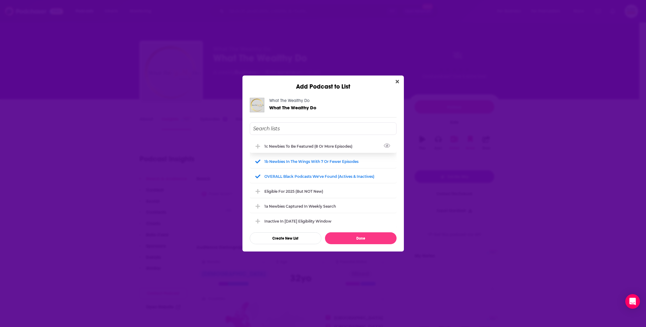
click at [321, 150] on div "1c Newbies to be featured (8 or more episodes)" at bounding box center [323, 146] width 147 height 13
click at [314, 168] on div "1c Newbies to be featured (8 or more episodes) 1b Newbies in the wings with 7 o…" at bounding box center [323, 184] width 147 height 88
click at [313, 161] on div "1b Newbies in the wings with 7 or fewer episodes" at bounding box center [314, 161] width 98 height 5
click at [365, 238] on button "Done" at bounding box center [361, 239] width 72 height 12
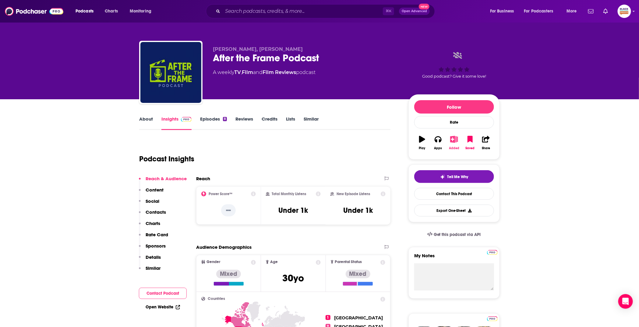
click at [457, 139] on icon "button" at bounding box center [455, 139] width 8 height 7
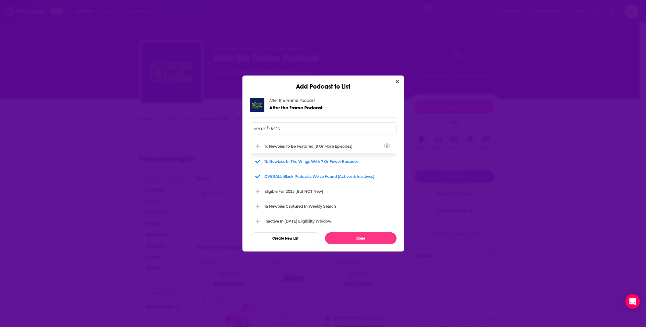
click at [329, 147] on div "1c Newbies to be featured (8 or more episodes)" at bounding box center [311, 146] width 92 height 5
click at [330, 160] on div "1b Newbies in the wings with 7 or fewer episodes" at bounding box center [314, 161] width 98 height 5
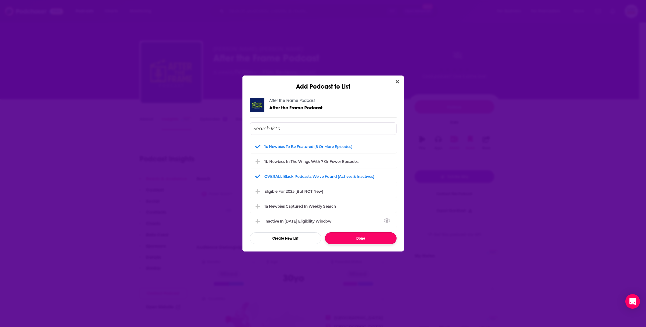
click at [363, 236] on button "Done" at bounding box center [361, 239] width 72 height 12
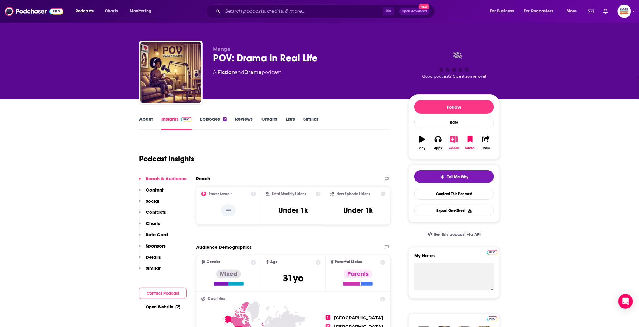
click at [454, 144] on button "Added" at bounding box center [455, 143] width 16 height 22
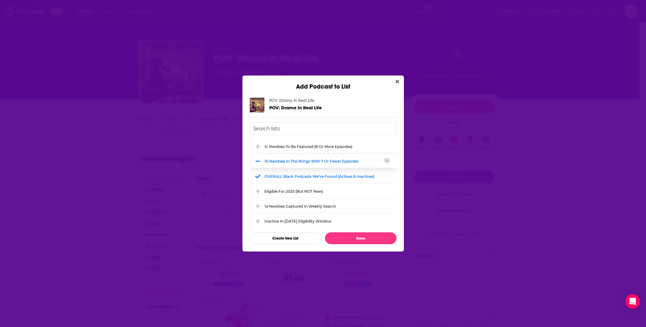
click at [311, 160] on div "1b Newbies in the wings with 7 or fewer episodes" at bounding box center [314, 161] width 98 height 5
click at [310, 147] on div "1c Newbies to be featured (8 or more episodes)" at bounding box center [311, 146] width 92 height 5
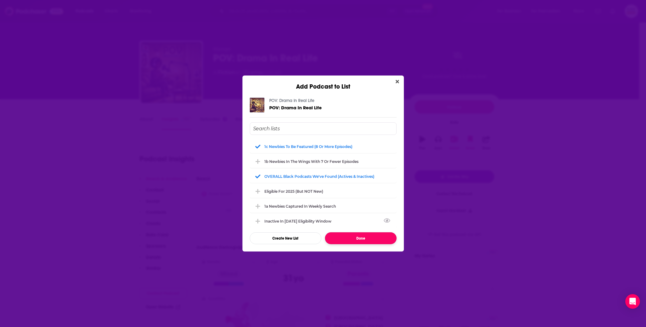
click at [369, 240] on button "Done" at bounding box center [361, 239] width 72 height 12
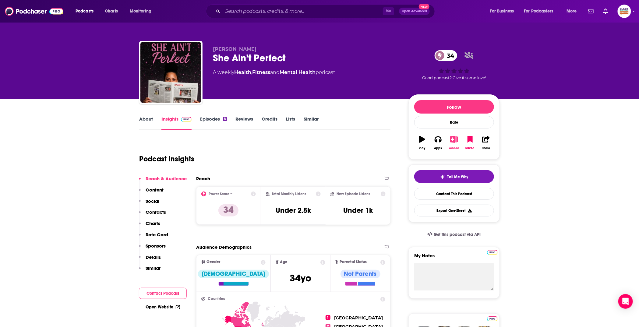
click at [458, 138] on icon "button" at bounding box center [455, 139] width 8 height 7
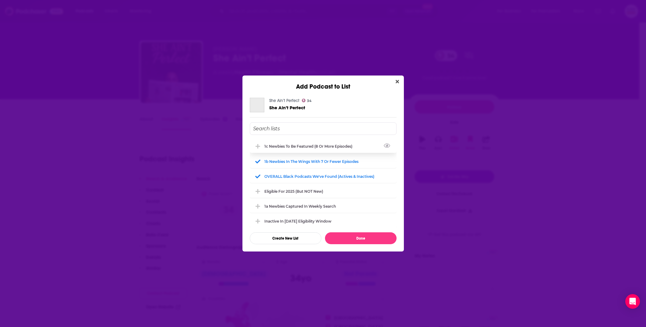
click at [323, 145] on div "1c Newbies to be featured (8 or more episodes)" at bounding box center [311, 146] width 92 height 5
click at [312, 159] on div "1b Newbies in the wings with 7 or fewer episodes" at bounding box center [314, 161] width 98 height 5
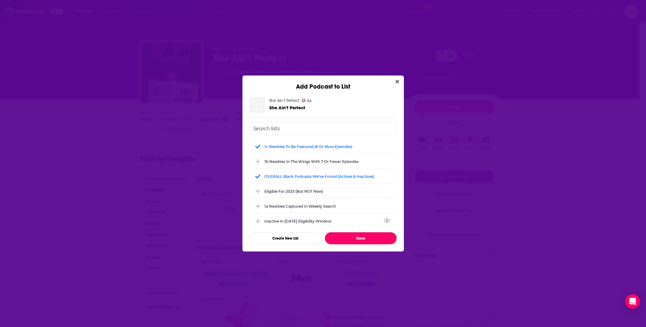
click at [358, 243] on button "Done" at bounding box center [361, 239] width 72 height 12
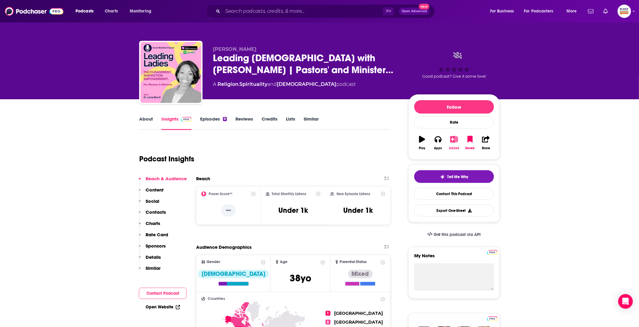
click at [452, 136] on icon "button" at bounding box center [455, 139] width 8 height 7
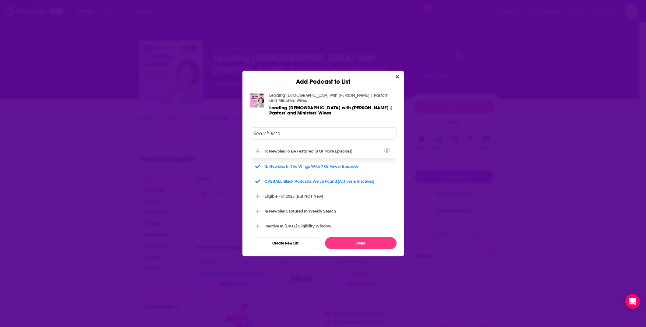
click at [330, 150] on div "1c Newbies to be featured (8 or more episodes)" at bounding box center [311, 151] width 92 height 5
click at [322, 164] on div "1b Newbies in the wings with 7 or fewer episodes" at bounding box center [314, 166] width 98 height 5
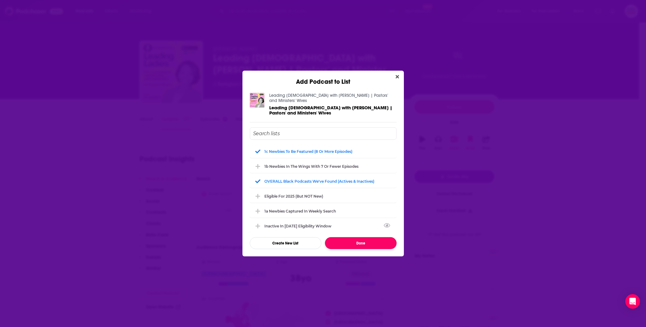
click at [367, 238] on button "Done" at bounding box center [361, 243] width 72 height 12
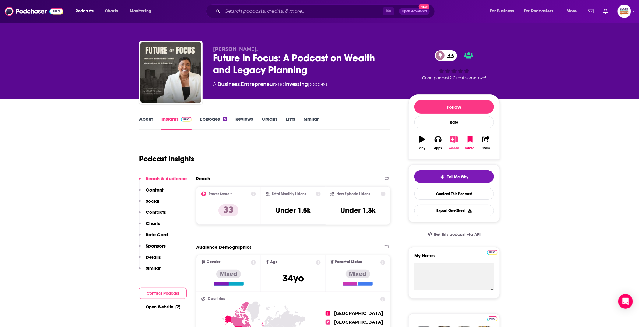
click at [453, 139] on icon "button" at bounding box center [454, 139] width 8 height 7
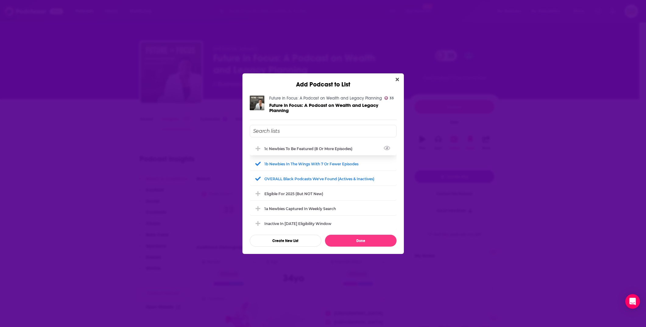
click at [306, 149] on div "1c Newbies to be featured (8 or more episodes)" at bounding box center [311, 149] width 92 height 5
click at [308, 160] on div "1b Newbies in the wings with 7 or fewer episodes" at bounding box center [323, 163] width 147 height 13
click at [367, 238] on button "Done" at bounding box center [361, 241] width 72 height 12
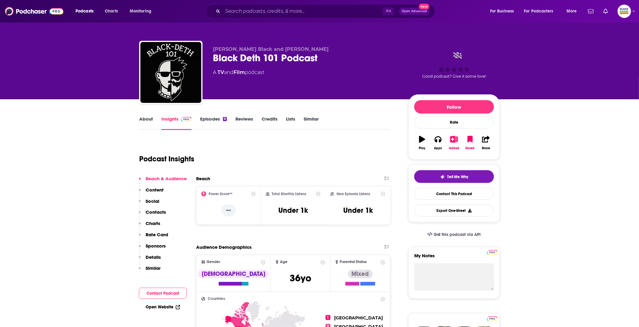
click at [147, 124] on link "About" at bounding box center [146, 123] width 14 height 14
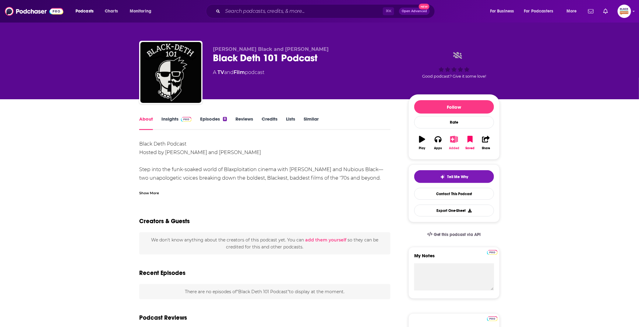
click at [453, 141] on icon "button" at bounding box center [455, 139] width 8 height 7
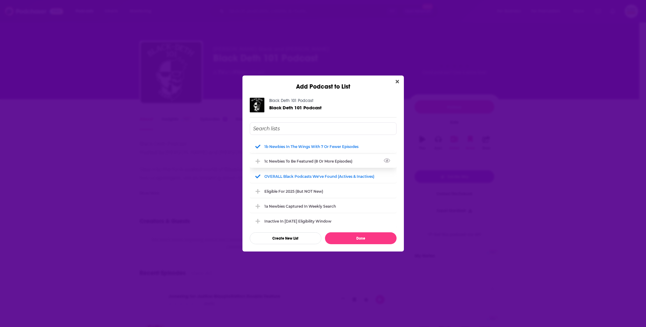
click at [296, 159] on div "1c Newbies to be featured (8 or more episodes)" at bounding box center [311, 161] width 92 height 5
click at [297, 142] on div "1b Newbies in the wings with 7 or fewer episodes" at bounding box center [323, 146] width 147 height 13
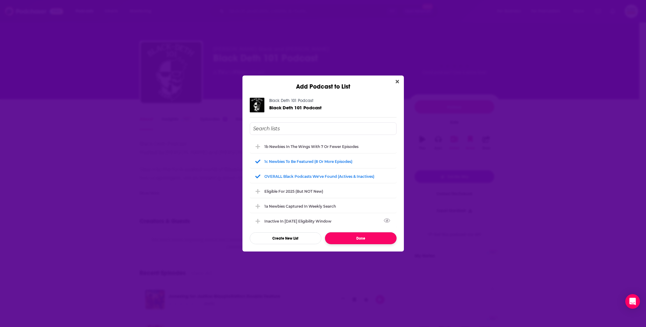
click at [366, 236] on button "Done" at bounding box center [361, 239] width 72 height 12
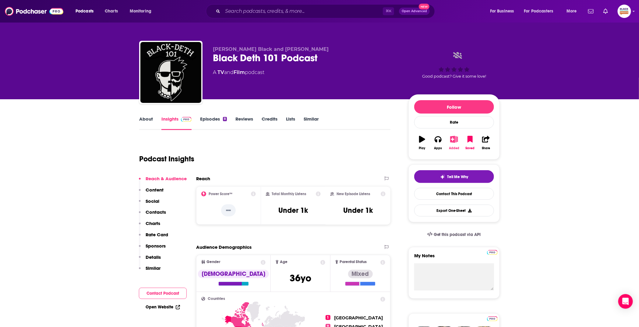
click at [455, 144] on button "Added" at bounding box center [455, 143] width 16 height 22
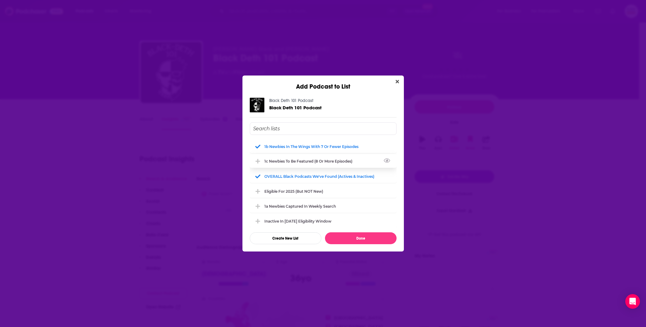
click at [347, 165] on div "1c Newbies to be featured (8 or more episodes)" at bounding box center [323, 161] width 147 height 13
click at [337, 140] on div "1b Newbies in the wings with 7 or fewer episodes" at bounding box center [323, 146] width 147 height 13
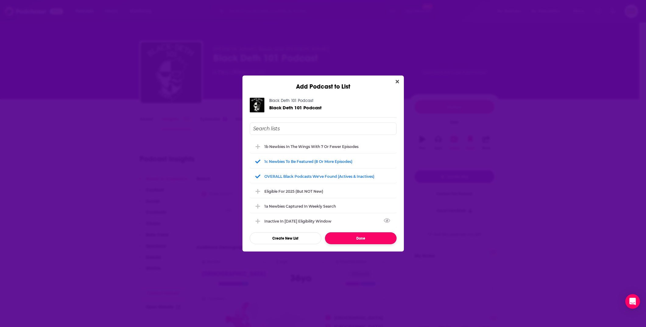
click at [370, 239] on button "Done" at bounding box center [361, 239] width 72 height 12
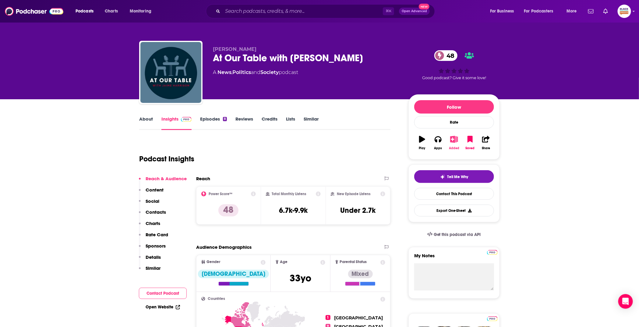
click at [454, 138] on icon "button" at bounding box center [455, 139] width 8 height 7
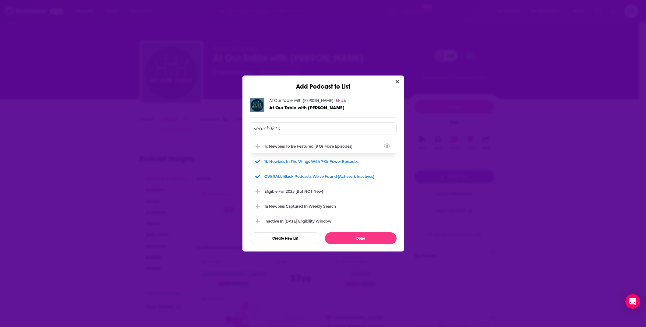
click at [318, 147] on div "1c Newbies to be featured (8 or more episodes)" at bounding box center [311, 146] width 92 height 5
click at [314, 158] on div "1b Newbies in the wings with 7 or fewer episodes" at bounding box center [323, 161] width 147 height 13
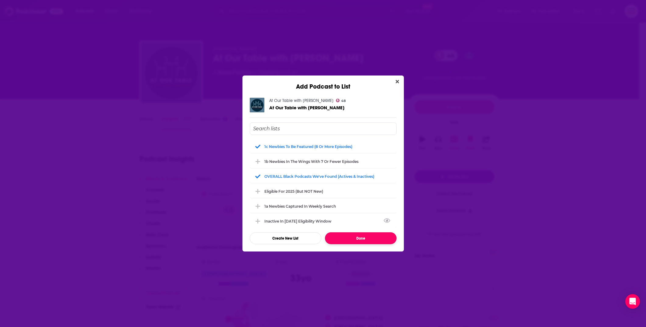
click at [372, 238] on button "Done" at bounding box center [361, 239] width 72 height 12
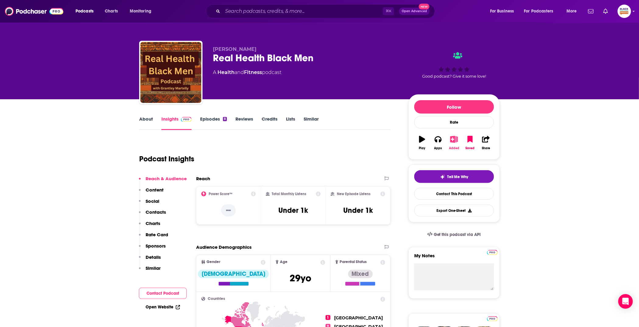
click at [456, 141] on icon "button" at bounding box center [454, 139] width 8 height 7
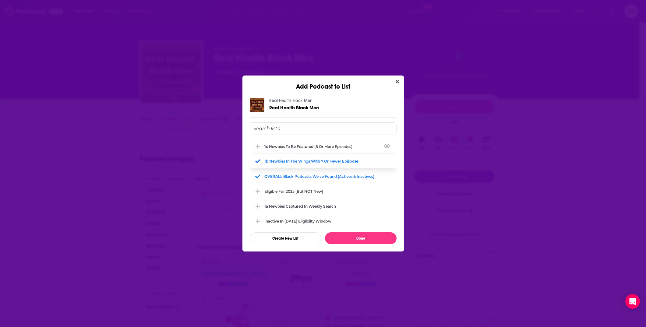
click at [280, 144] on div "1c Newbies to be featured (8 or more episodes)" at bounding box center [311, 146] width 92 height 5
click at [282, 160] on div "1b Newbies in the wings with 7 or fewer episodes" at bounding box center [314, 161] width 98 height 5
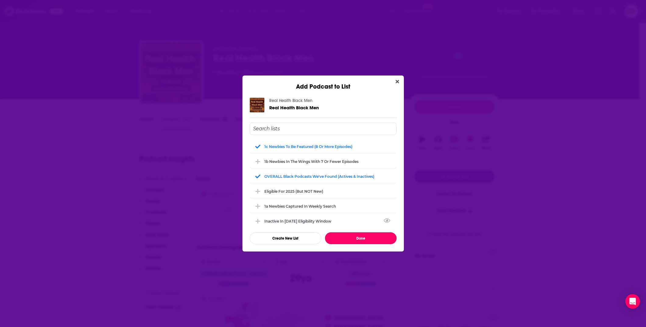
click at [365, 236] on button "Done" at bounding box center [361, 239] width 72 height 12
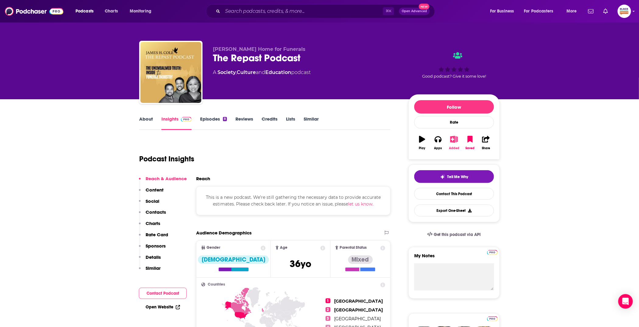
click at [451, 142] on button "Added" at bounding box center [455, 143] width 16 height 22
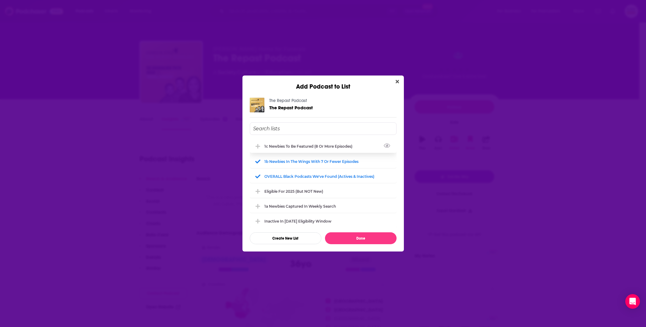
click at [302, 148] on div "1c Newbies to be featured (8 or more episodes)" at bounding box center [311, 146] width 92 height 5
click at [300, 160] on div "1b Newbies in the wings with 7 or fewer episodes" at bounding box center [314, 161] width 98 height 5
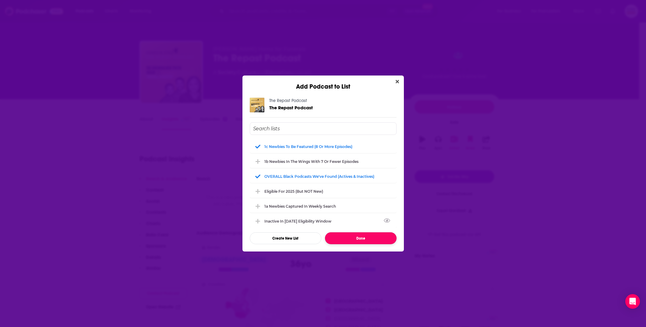
click at [370, 239] on button "Done" at bounding box center [361, 239] width 72 height 12
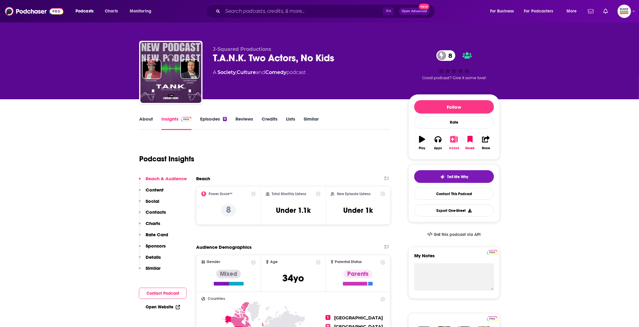
click at [453, 140] on icon "button" at bounding box center [454, 139] width 8 height 7
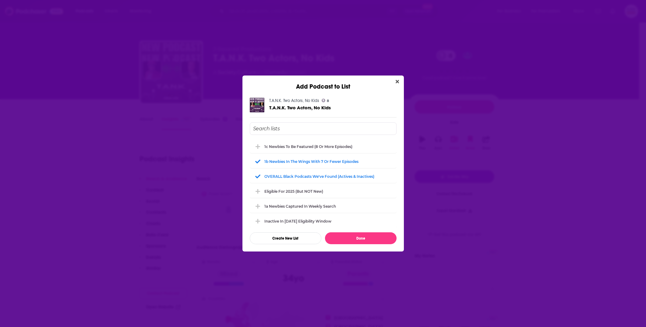
click at [318, 146] on div "1c Newbies to be featured (8 or more episodes)" at bounding box center [309, 146] width 88 height 5
click at [308, 162] on div "1b Newbies in the wings with 7 or fewer episodes" at bounding box center [314, 161] width 98 height 5
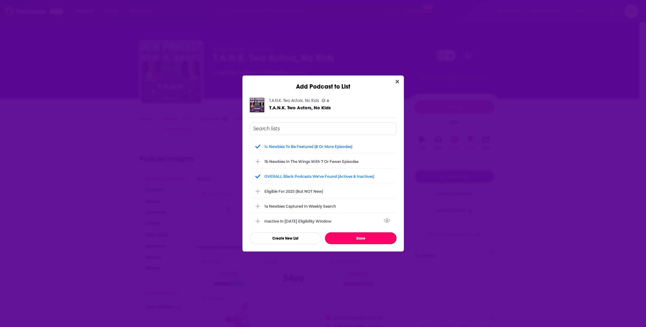
drag, startPoint x: 360, startPoint y: 238, endPoint x: 354, endPoint y: 154, distance: 84.3
click at [359, 238] on button "Done" at bounding box center [361, 239] width 72 height 12
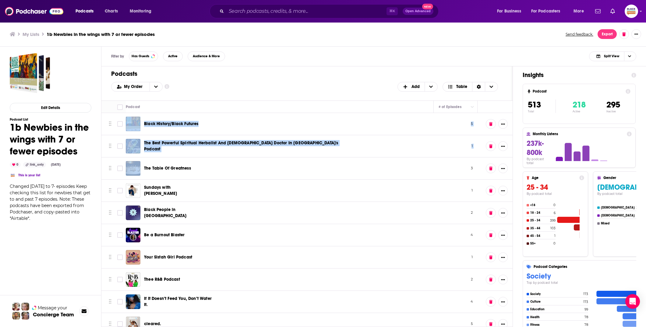
drag, startPoint x: 123, startPoint y: 117, endPoint x: 144, endPoint y: 168, distance: 54.7
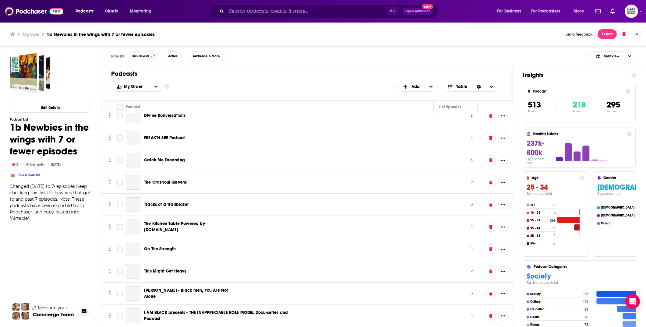
scroll to position [11316, 0]
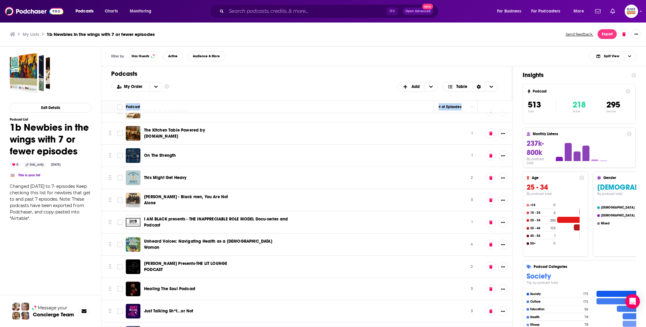
copy thead "Move Podcast # of Episodes"
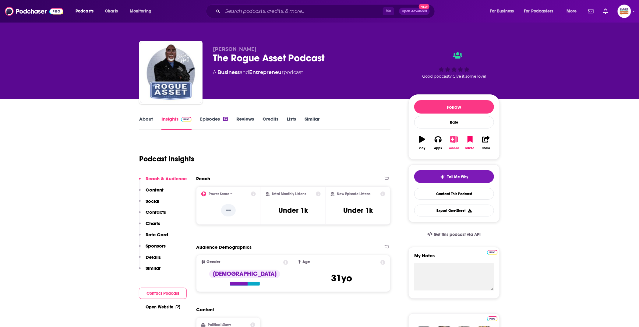
click at [456, 141] on icon "button" at bounding box center [455, 139] width 8 height 7
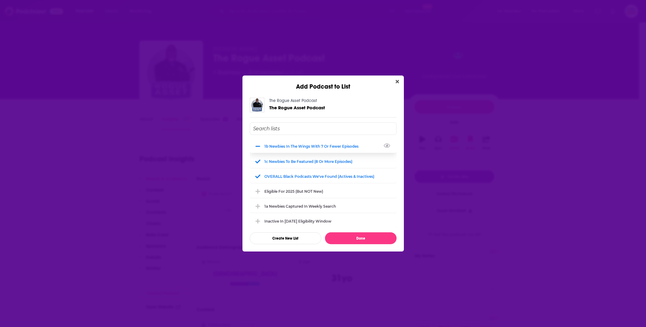
click at [315, 144] on div "1b Newbies in the wings with 7 or fewer episodes" at bounding box center [314, 146] width 98 height 5
click at [361, 237] on button "Done" at bounding box center [361, 239] width 72 height 12
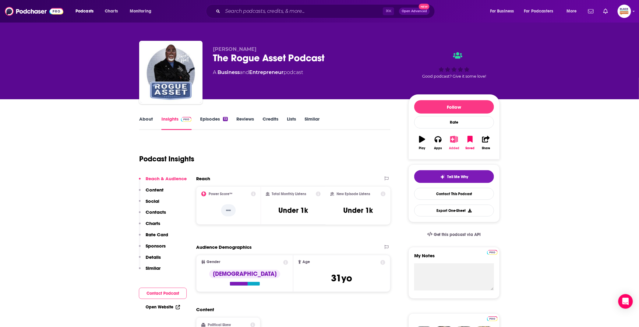
click at [455, 136] on icon "button" at bounding box center [455, 139] width 8 height 7
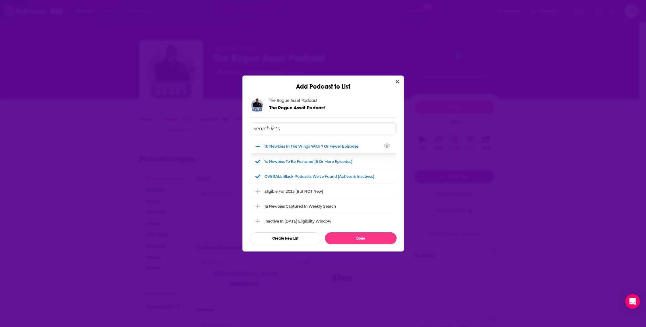
click at [323, 144] on div "1b Newbies in the wings with 7 or fewer episodes" at bounding box center [314, 146] width 98 height 5
click at [374, 236] on button "Done" at bounding box center [361, 239] width 72 height 12
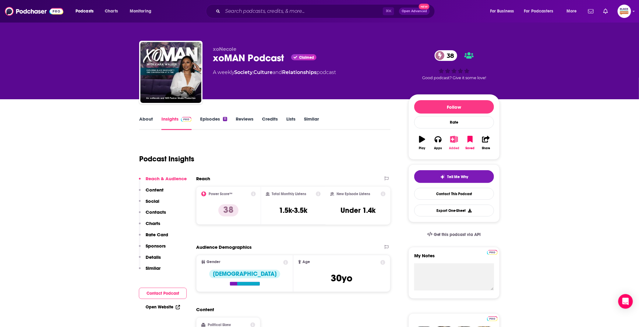
click at [455, 143] on button "Added" at bounding box center [455, 143] width 16 height 22
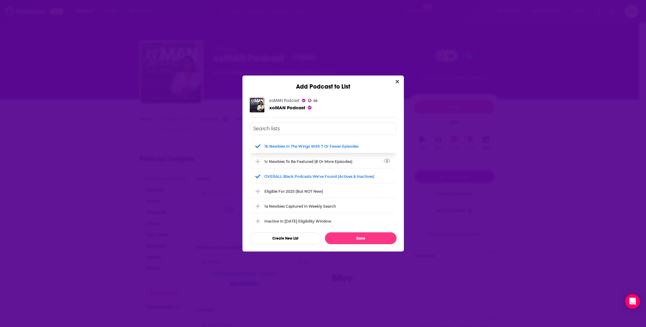
click at [325, 157] on div "1c Newbies to be featured (8 or more episodes)" at bounding box center [323, 161] width 147 height 13
click at [322, 146] on div "1b Newbies in the wings with 7 or fewer episodes" at bounding box center [314, 146] width 98 height 5
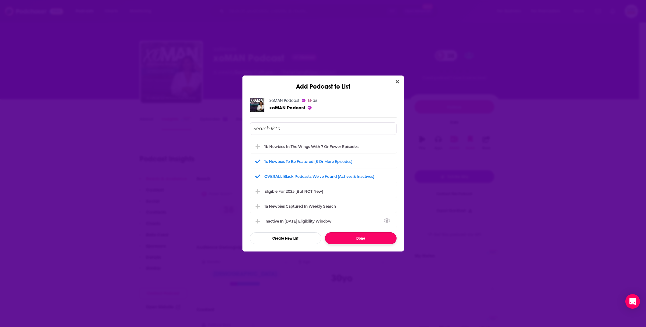
click at [368, 239] on button "Done" at bounding box center [361, 239] width 72 height 12
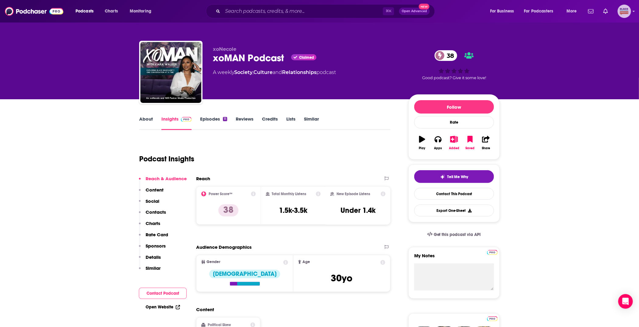
click at [635, 11] on icon "Show profile menu" at bounding box center [634, 11] width 2 height 4
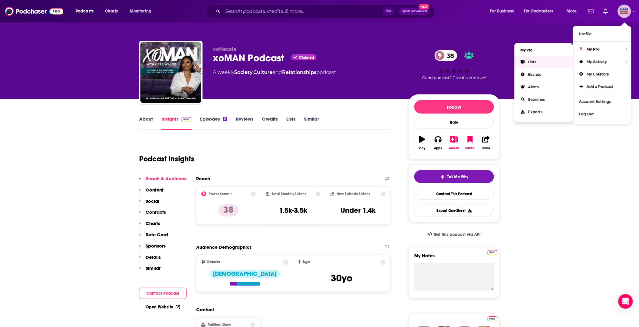
click at [534, 60] on span "Lists" at bounding box center [533, 62] width 8 height 5
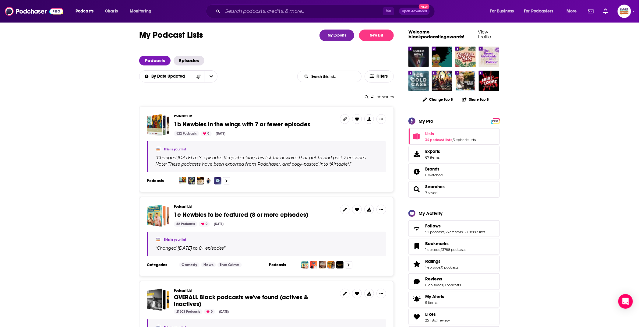
scroll to position [7, 0]
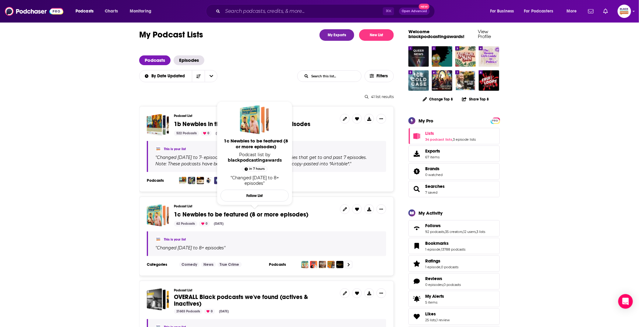
click at [219, 217] on span "1c Newbies to be featured (8 or more episodes)" at bounding box center [241, 215] width 134 height 8
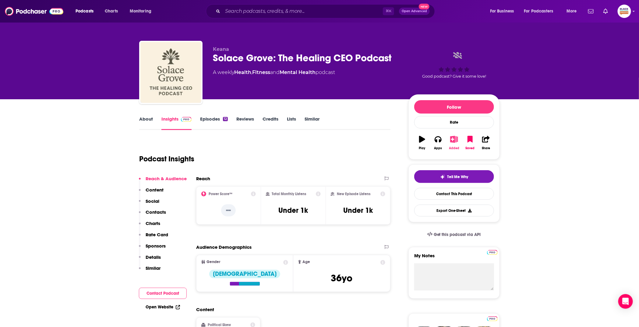
click at [453, 141] on icon "button" at bounding box center [455, 139] width 8 height 7
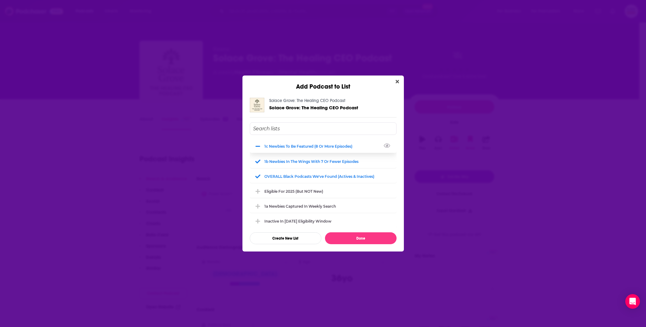
click at [329, 142] on div "1c Newbies to be featured (8 or more episodes)" at bounding box center [323, 146] width 147 height 13
click at [326, 143] on div "1c Newbies to be featured (8 or more episodes)" at bounding box center [323, 146] width 147 height 13
click at [321, 162] on div "1b Newbies in the wings with 7 or fewer episodes" at bounding box center [314, 161] width 98 height 5
click at [372, 242] on button "Done" at bounding box center [361, 239] width 72 height 12
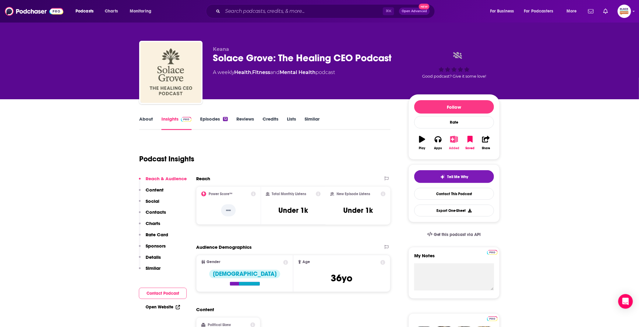
click at [459, 139] on button "Added" at bounding box center [455, 143] width 16 height 22
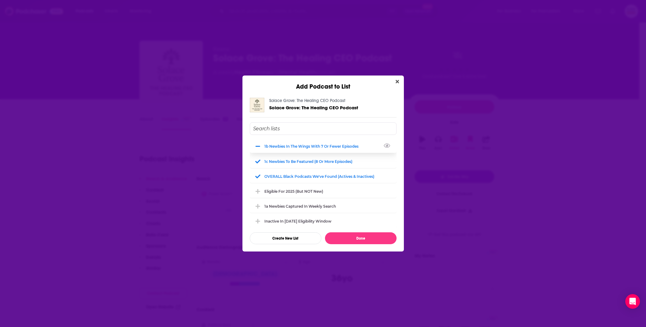
click at [304, 148] on div "1b Newbies in the wings with 7 or fewer episodes" at bounding box center [323, 146] width 147 height 13
click at [361, 239] on button "Done" at bounding box center [361, 239] width 72 height 12
